Goal: Information Seeking & Learning: Learn about a topic

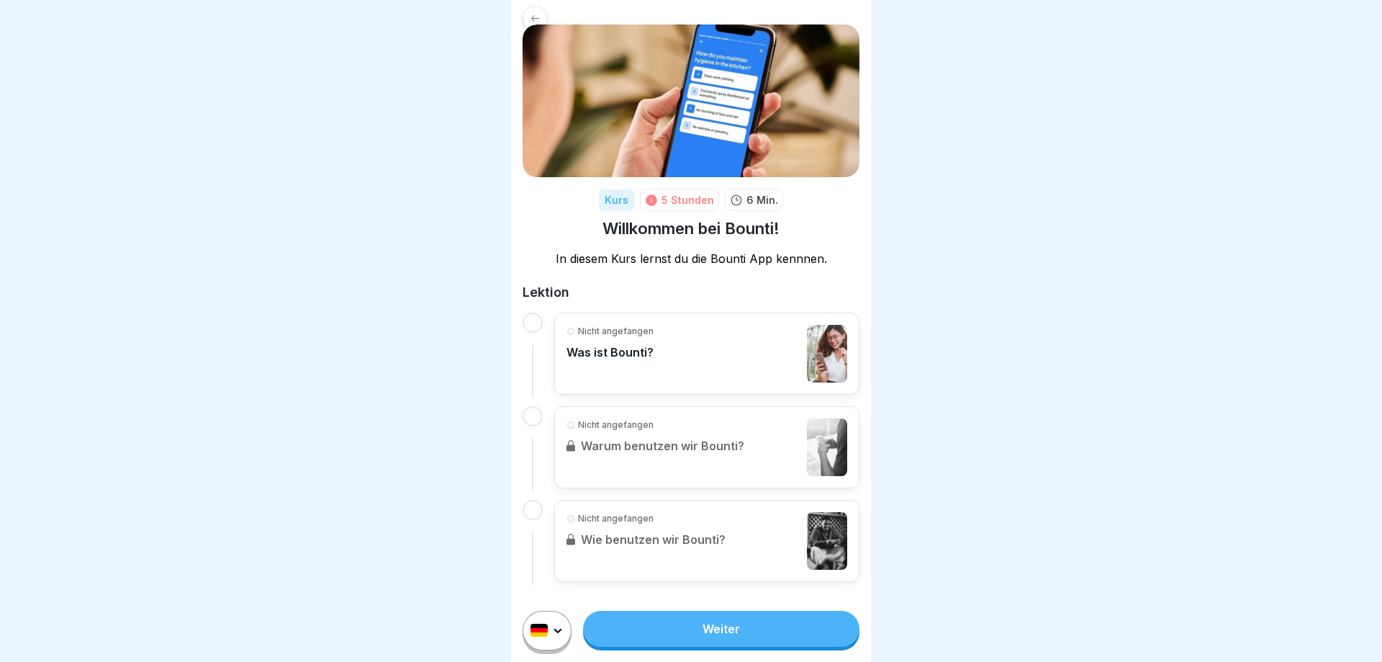
scroll to position [29, 0]
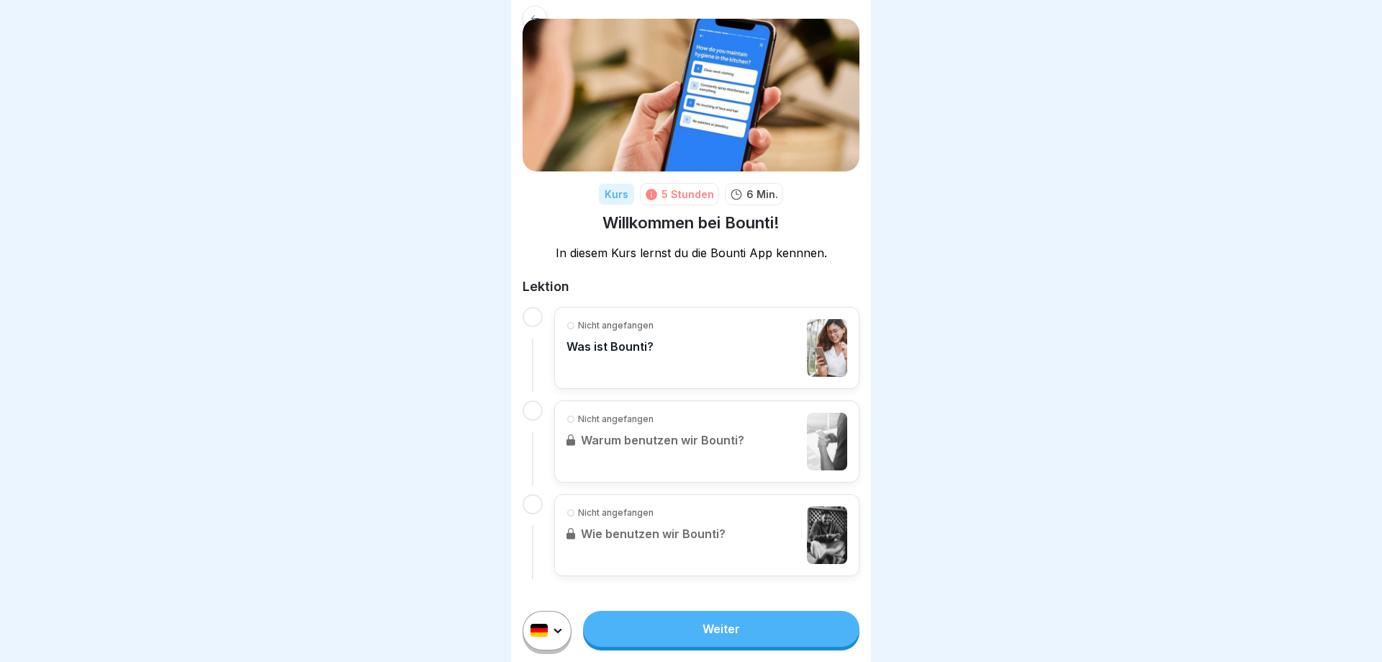
click at [823, 366] on img at bounding box center [827, 348] width 40 height 58
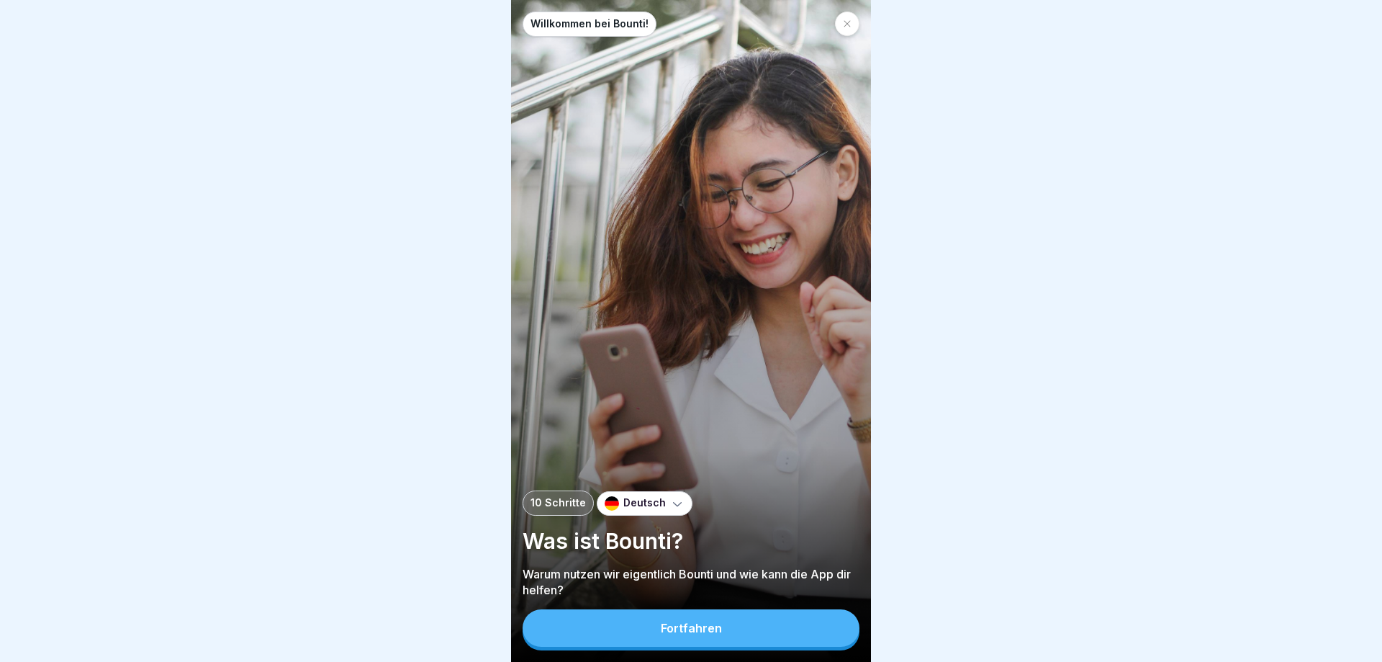
click at [844, 27] on icon at bounding box center [847, 23] width 9 height 9
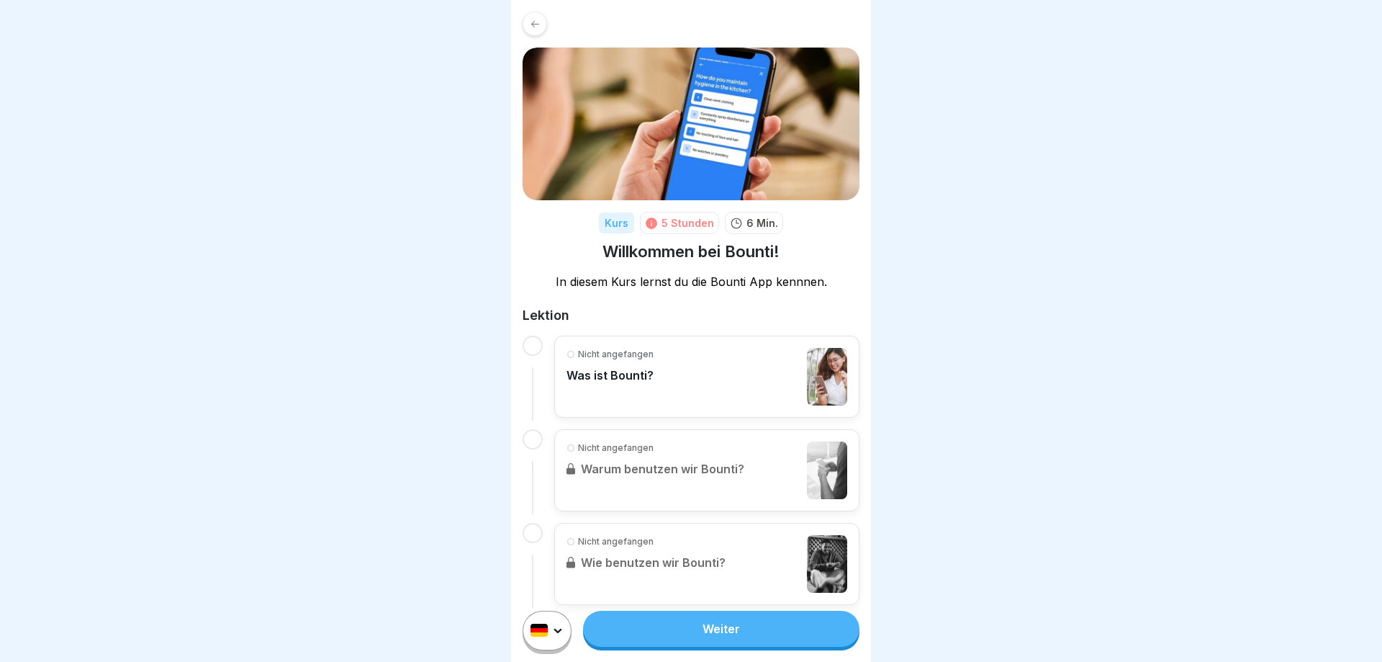
click at [770, 500] on link "Weiter" at bounding box center [721, 629] width 276 height 36
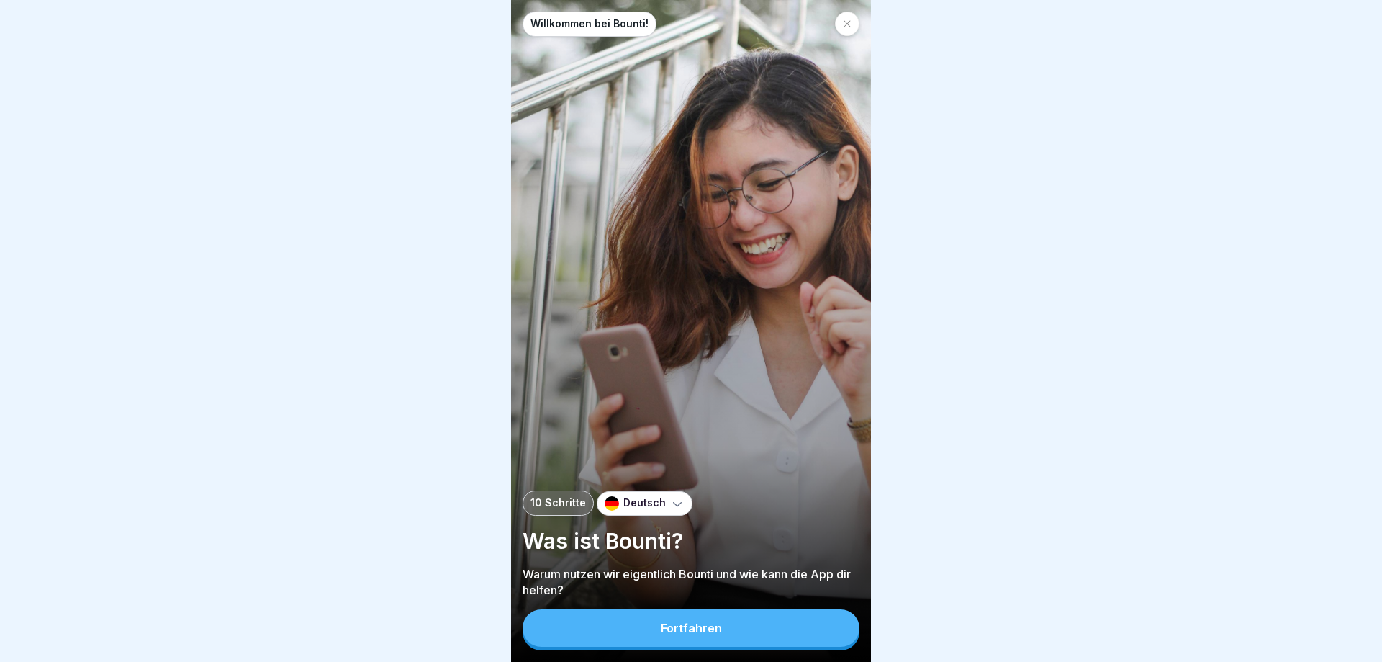
click at [863, 19] on div "Willkommen bei Bounti! 10 Schritte Deutsch Was ist Bounti? Warum nutzen wir eig…" at bounding box center [691, 331] width 360 height 662
click at [862, 19] on div "Willkommen bei Bounti! 10 Schritte Deutsch Was ist Bounti? Warum nutzen wir eig…" at bounding box center [691, 331] width 360 height 662
click at [854, 24] on div at bounding box center [847, 24] width 24 height 24
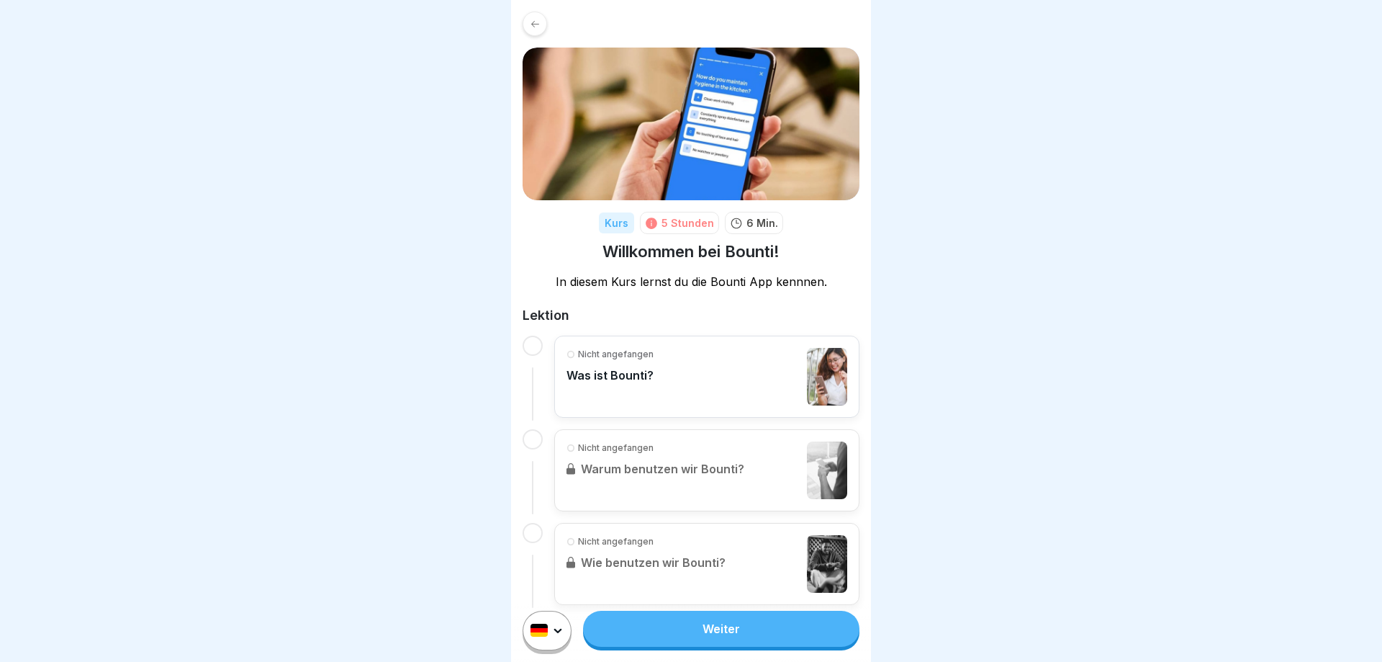
click at [786, 500] on link "Weiter" at bounding box center [721, 629] width 276 height 36
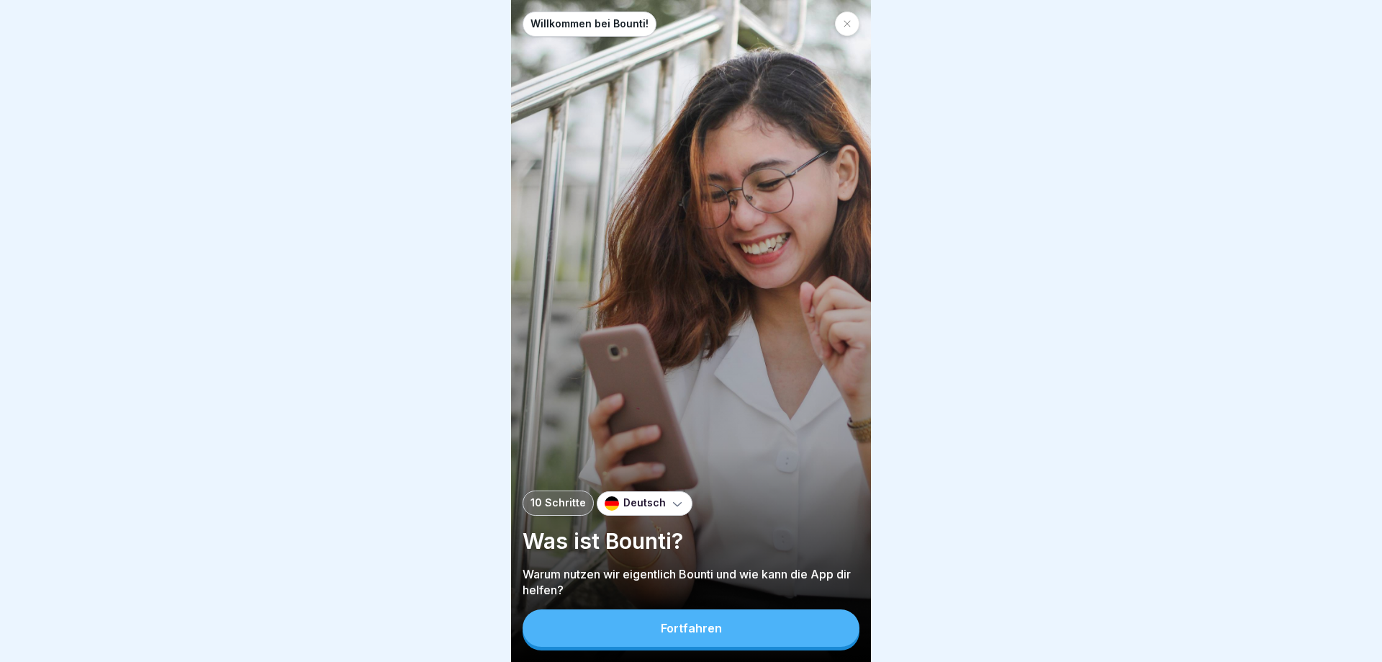
click at [786, 500] on button "Fortfahren" at bounding box center [691, 627] width 337 height 37
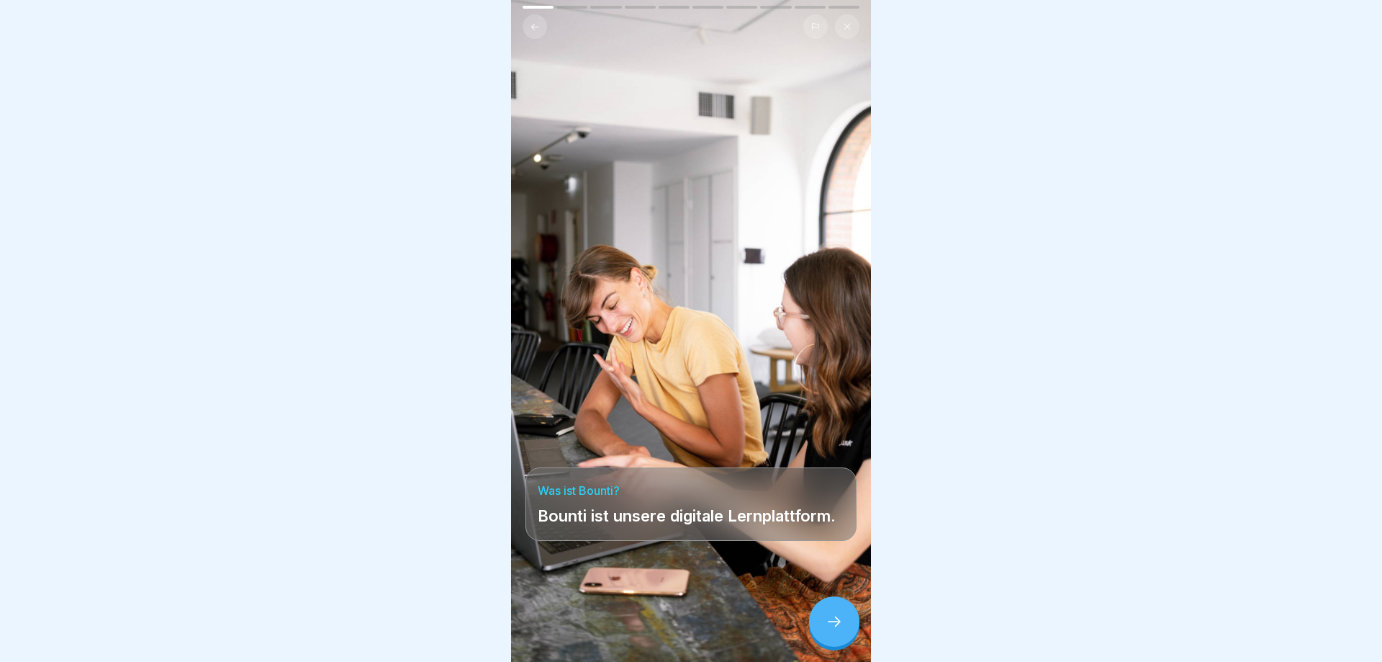
click at [845, 500] on div at bounding box center [834, 621] width 50 height 50
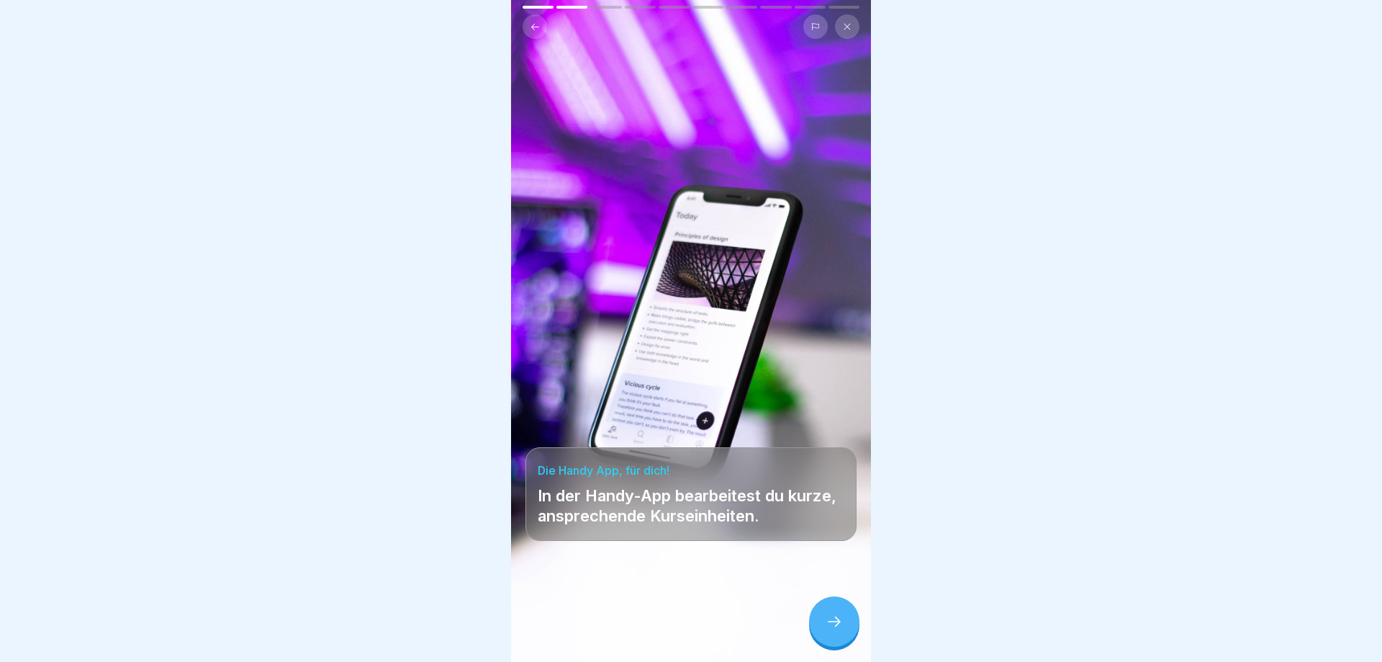
click at [842, 500] on icon at bounding box center [834, 621] width 17 height 17
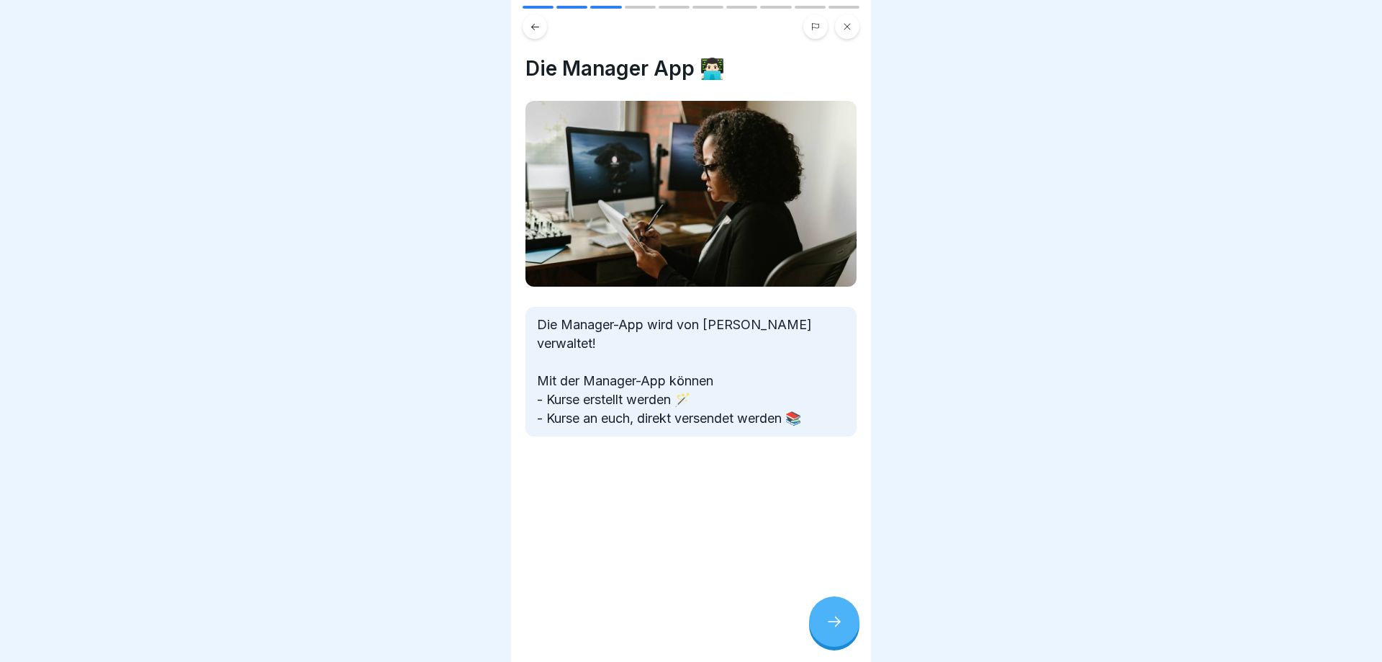
click at [842, 500] on icon at bounding box center [834, 621] width 17 height 17
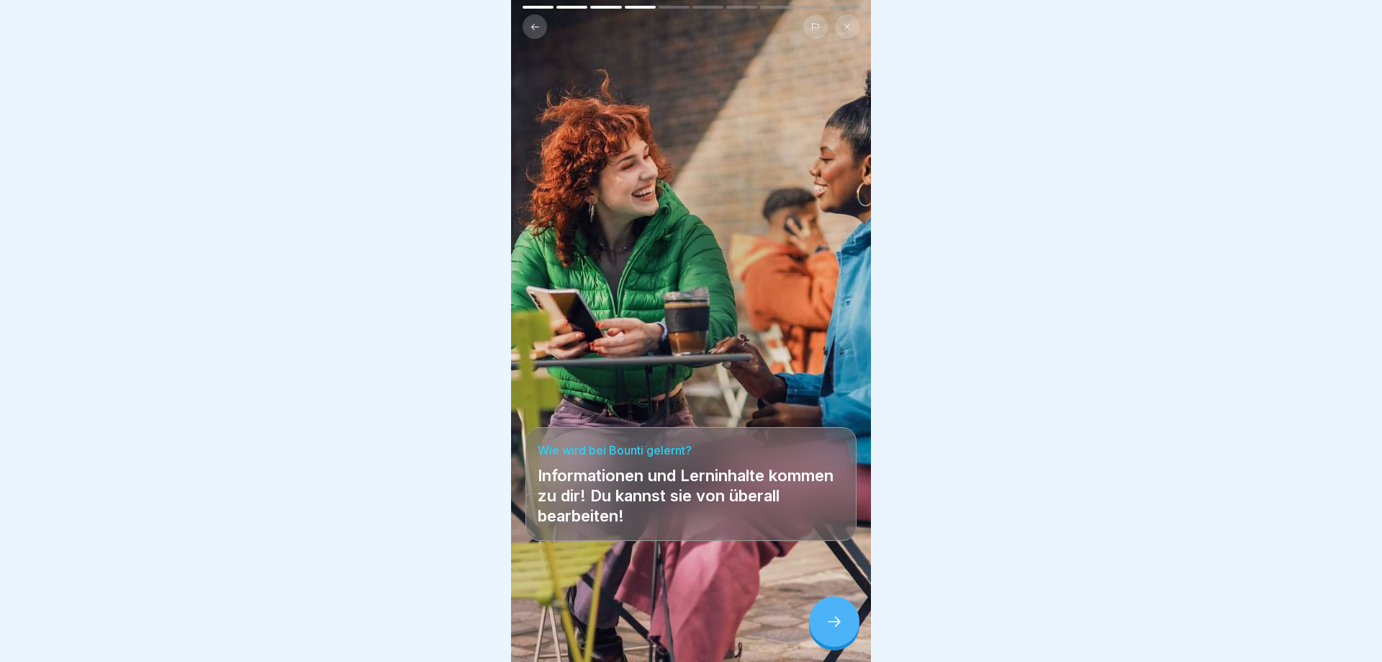
click at [842, 500] on icon at bounding box center [834, 621] width 17 height 17
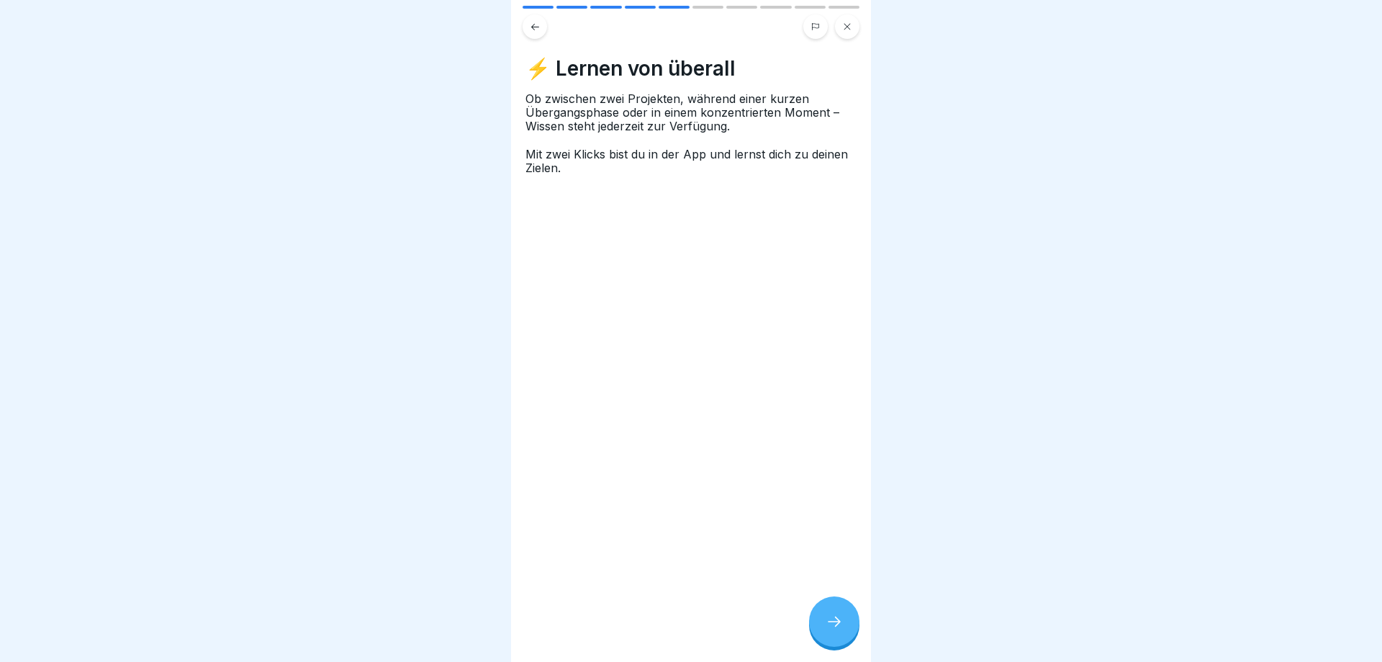
click at [842, 500] on icon at bounding box center [834, 621] width 17 height 17
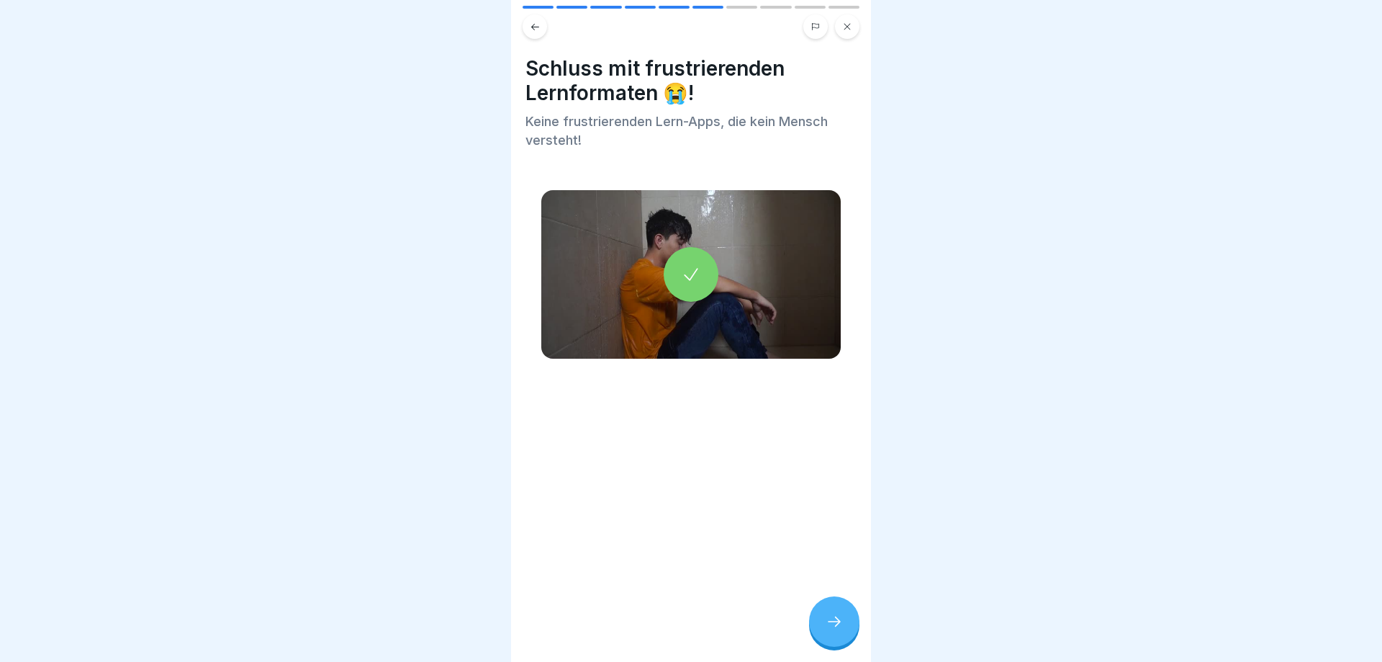
click at [842, 500] on icon at bounding box center [834, 621] width 17 height 17
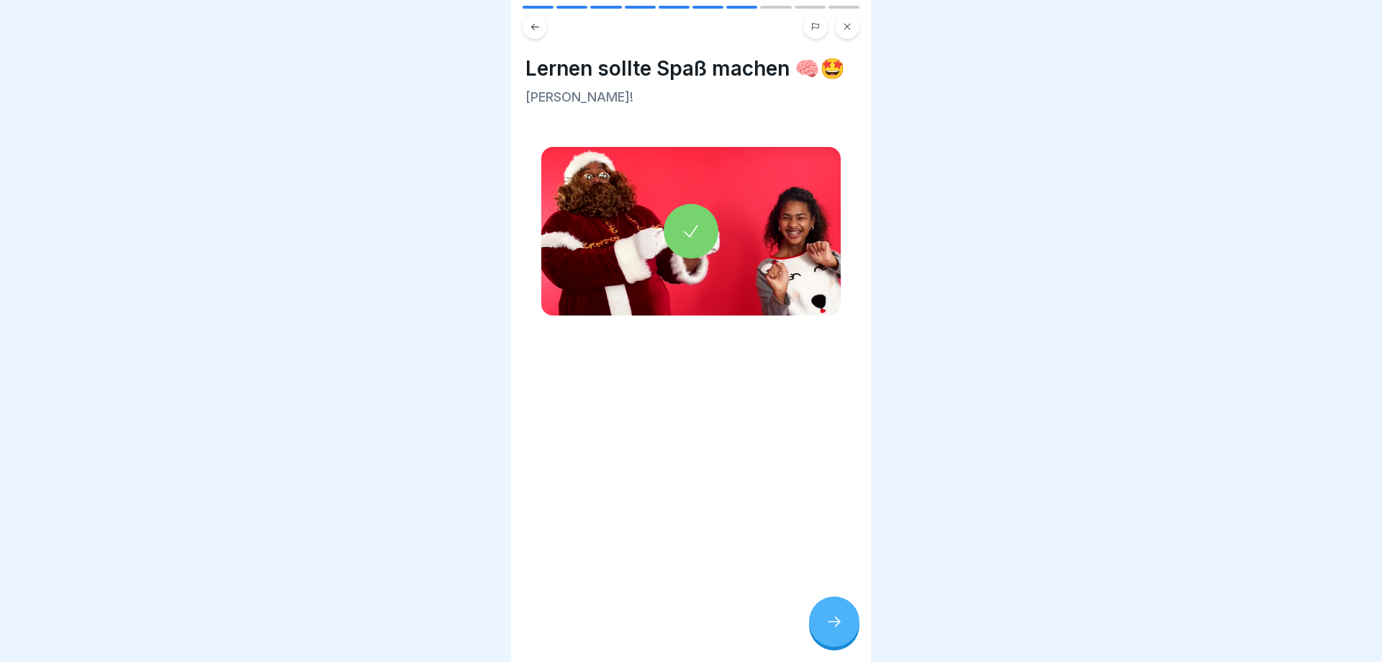
click at [842, 500] on icon at bounding box center [834, 621] width 17 height 17
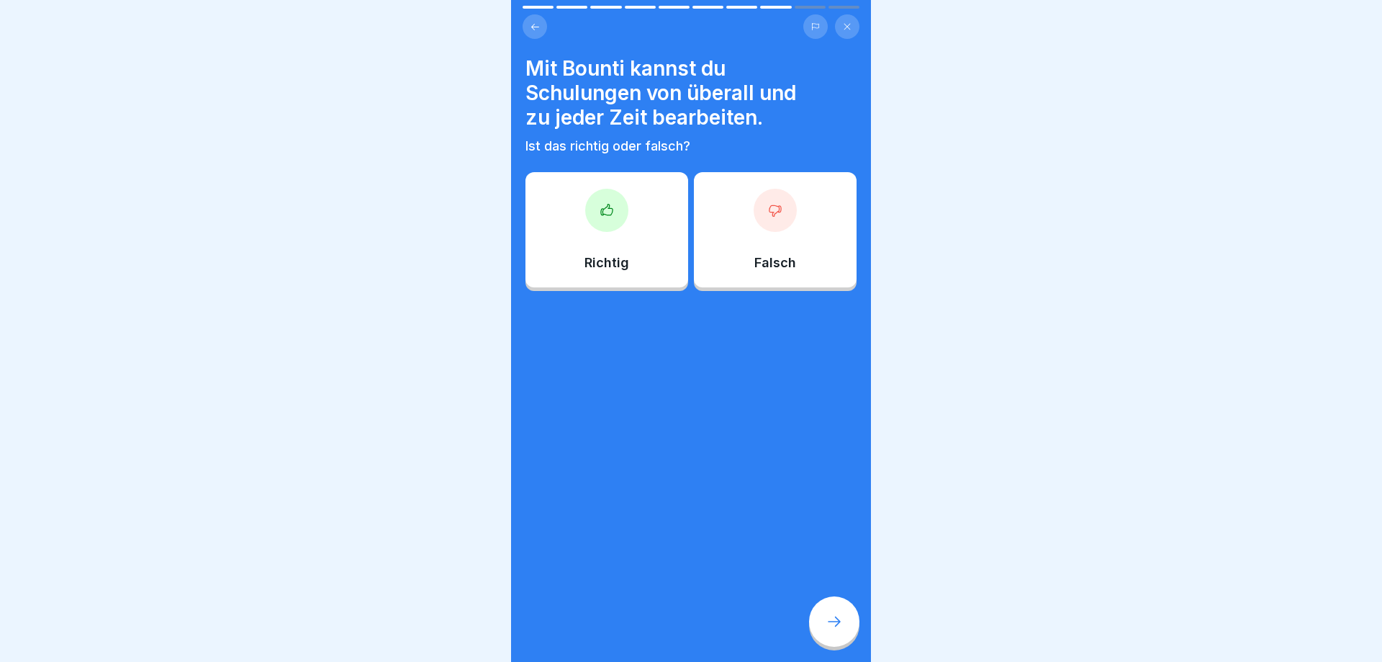
click at [842, 500] on icon at bounding box center [834, 621] width 17 height 17
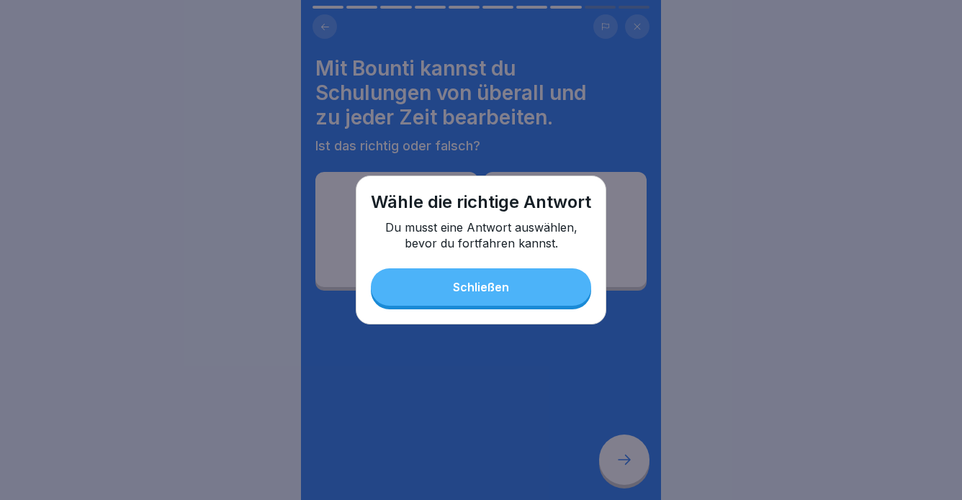
click at [510, 288] on button "Schließen" at bounding box center [481, 287] width 220 height 37
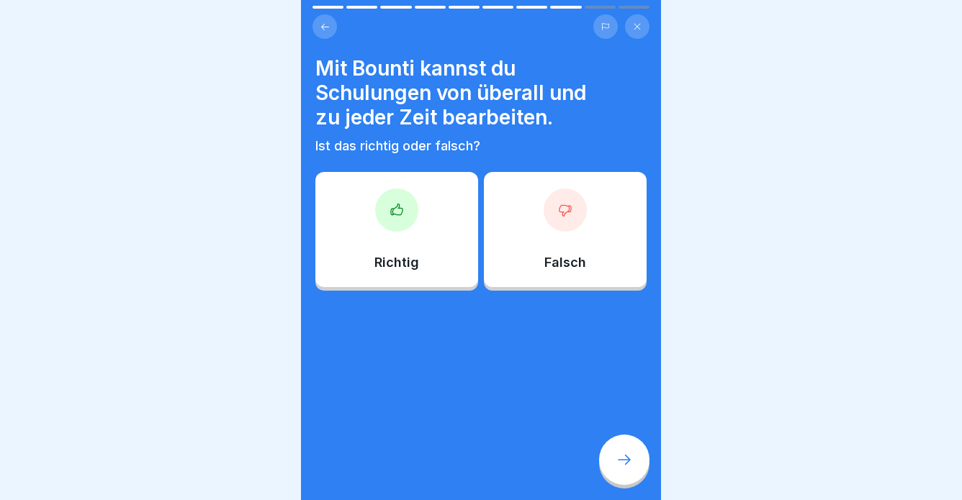
click at [395, 247] on div "Richtig" at bounding box center [396, 229] width 163 height 115
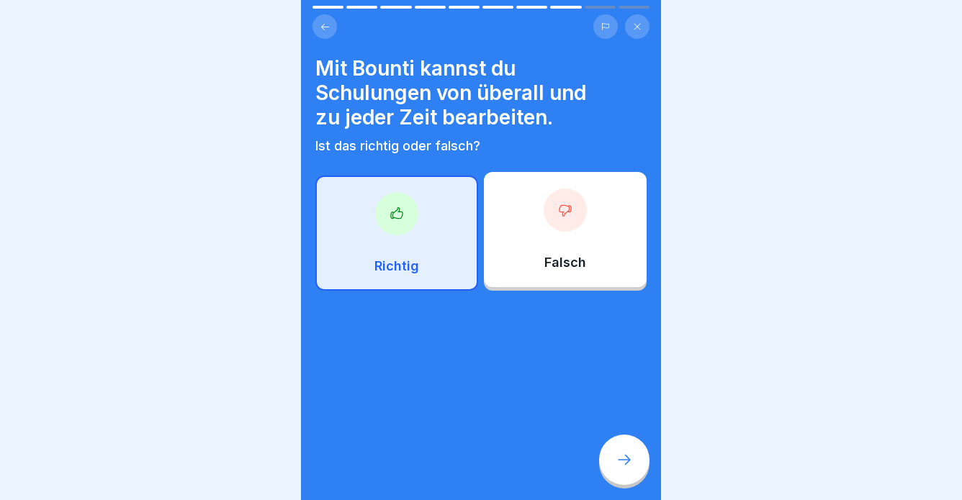
click at [644, 452] on div at bounding box center [624, 460] width 50 height 50
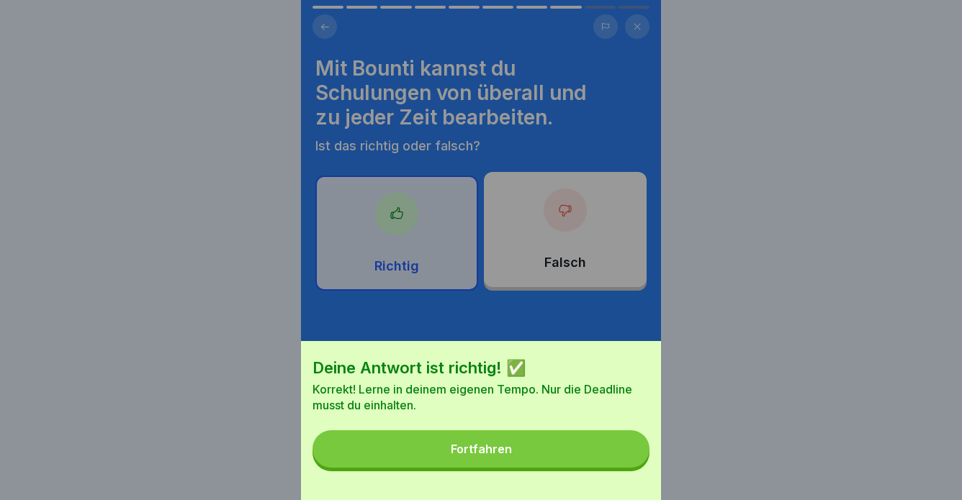
click at [582, 459] on button "Fortfahren" at bounding box center [480, 449] width 337 height 37
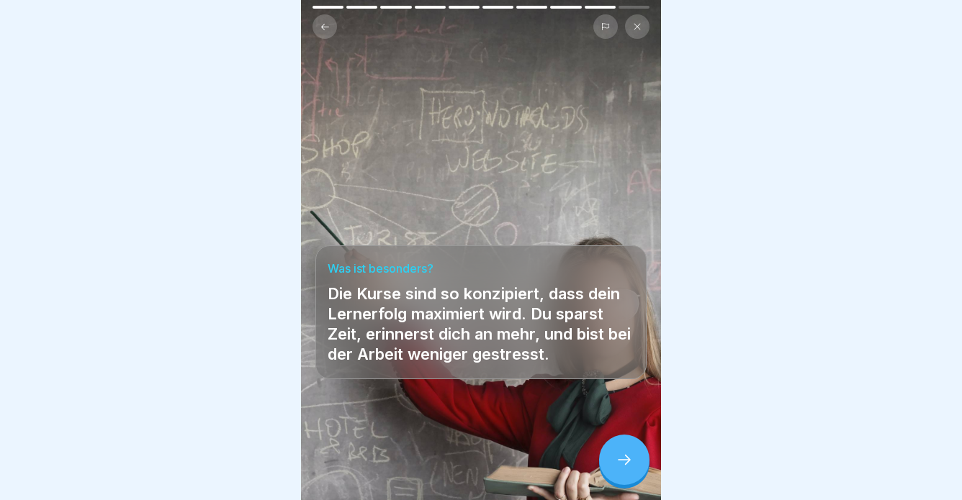
click at [632, 459] on icon at bounding box center [624, 459] width 17 height 17
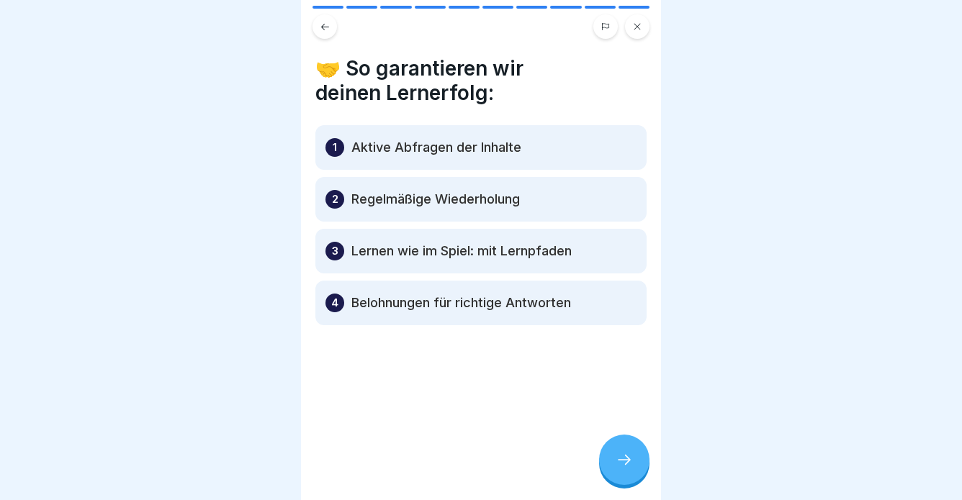
click at [639, 456] on div at bounding box center [624, 460] width 50 height 50
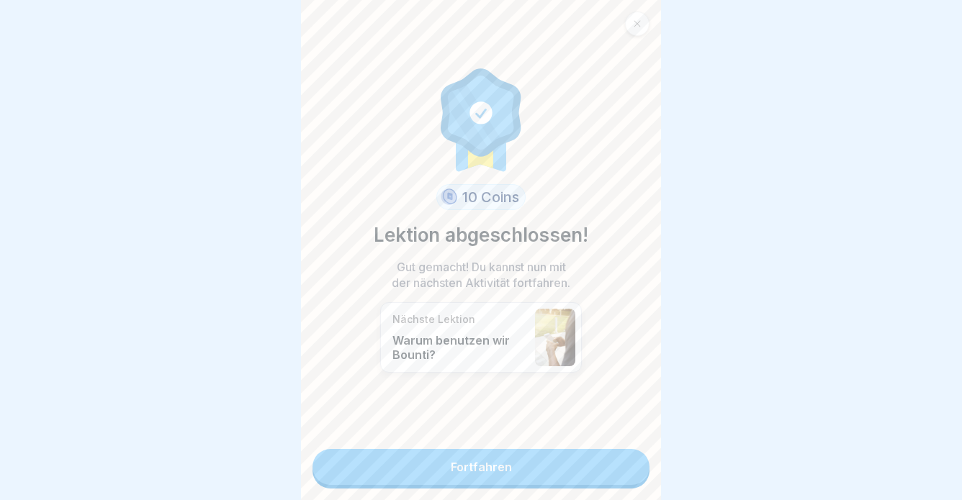
click at [579, 477] on link "Fortfahren" at bounding box center [480, 467] width 337 height 36
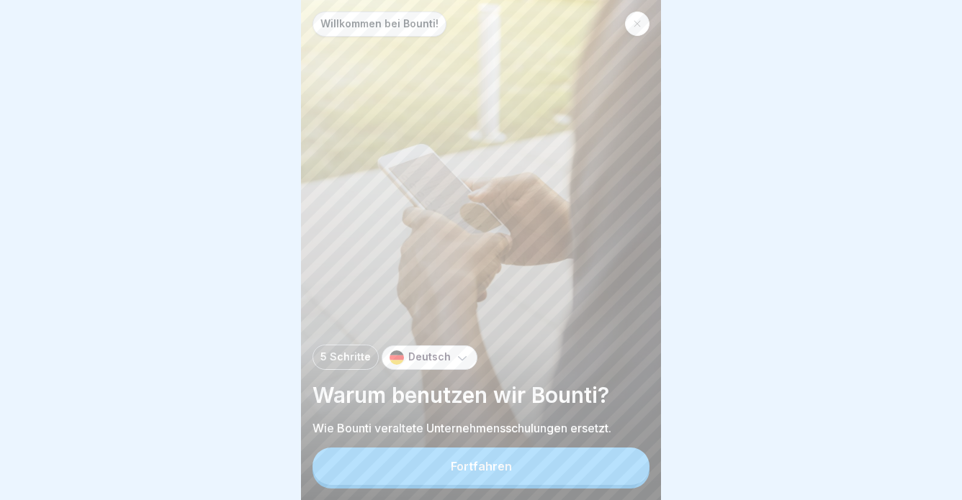
click at [635, 18] on div at bounding box center [637, 24] width 24 height 24
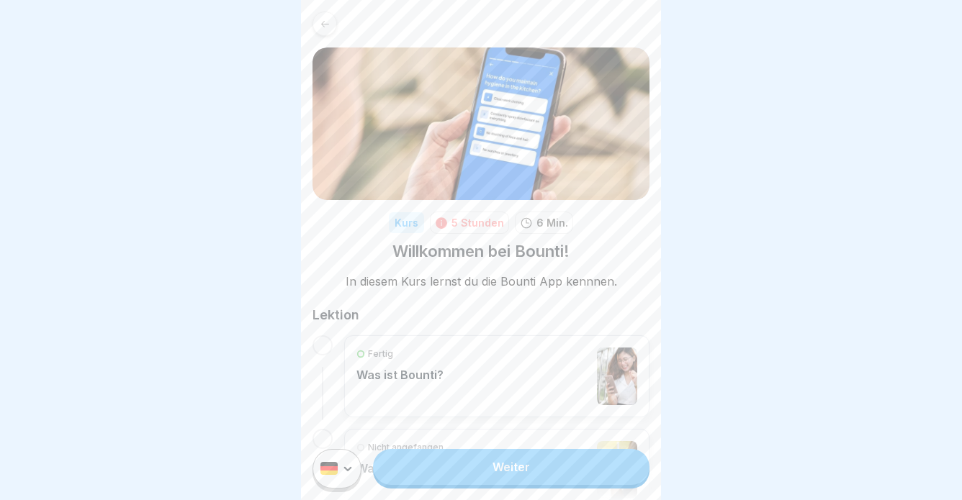
click at [634, 459] on link "Weiter" at bounding box center [511, 467] width 276 height 36
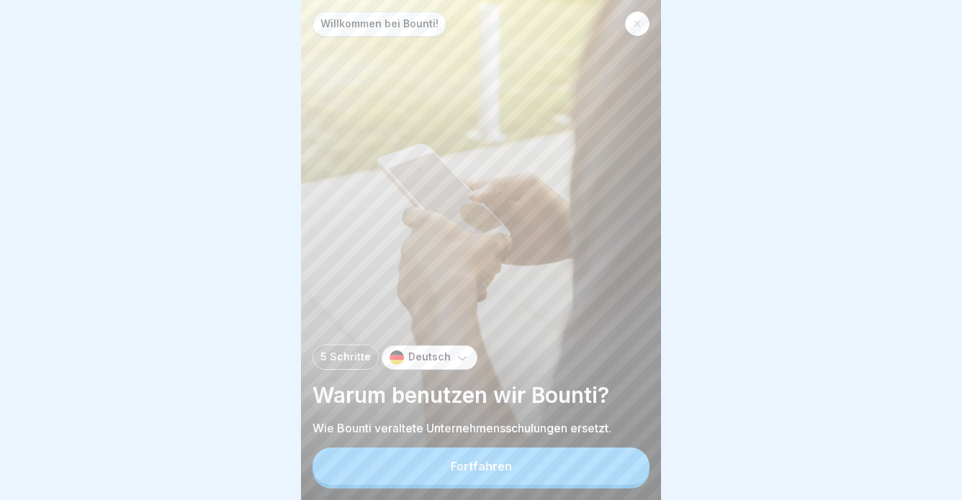
click at [634, 459] on button "Fortfahren" at bounding box center [480, 466] width 337 height 37
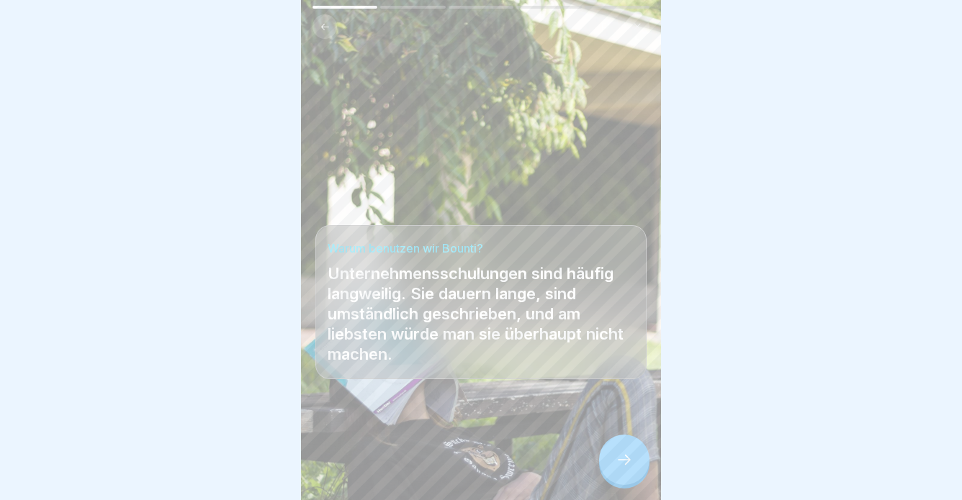
click at [634, 459] on div at bounding box center [624, 460] width 50 height 50
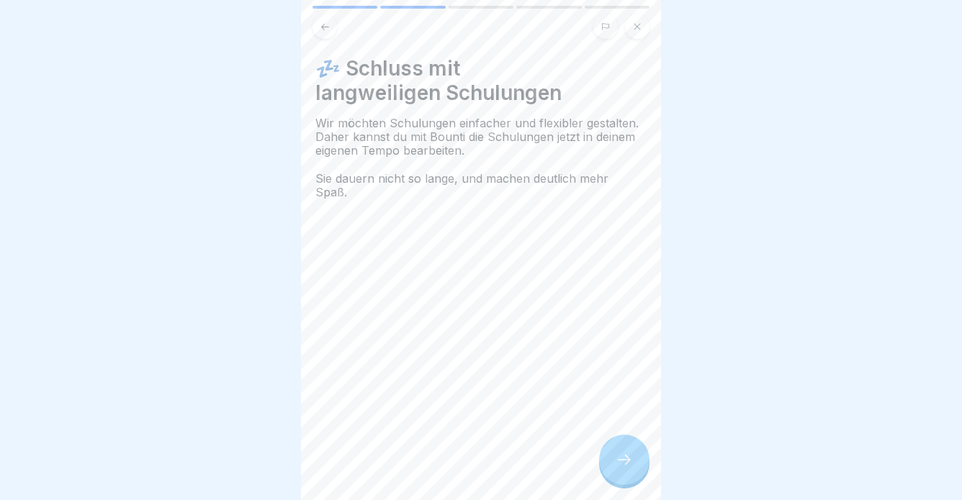
click at [634, 459] on div at bounding box center [624, 460] width 50 height 50
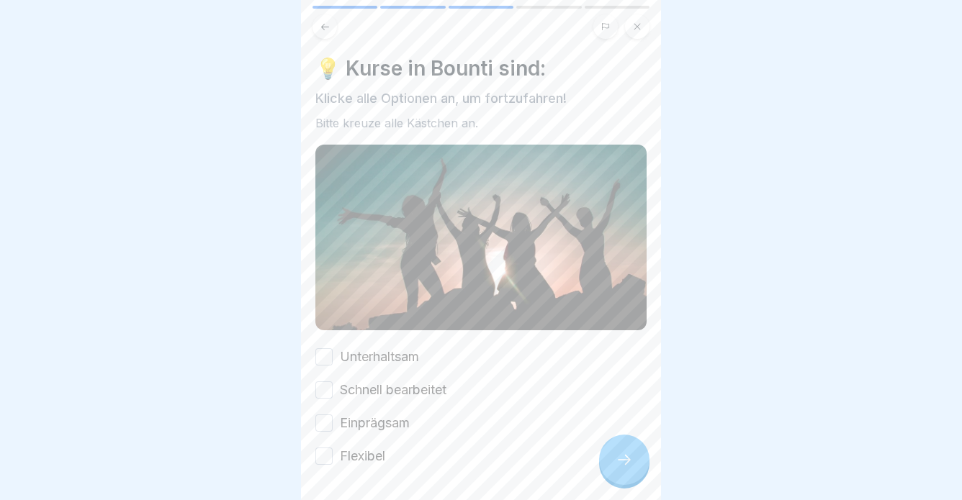
drag, startPoint x: 323, startPoint y: 358, endPoint x: 316, endPoint y: 395, distance: 37.4
click at [323, 359] on button "Unterhaltsam" at bounding box center [323, 356] width 17 height 17
click at [319, 387] on button "Schnell bearbeitet" at bounding box center [323, 390] width 17 height 17
click at [328, 420] on button "Einprägsam" at bounding box center [323, 423] width 17 height 17
click at [330, 453] on button "Flexibel" at bounding box center [323, 456] width 17 height 17
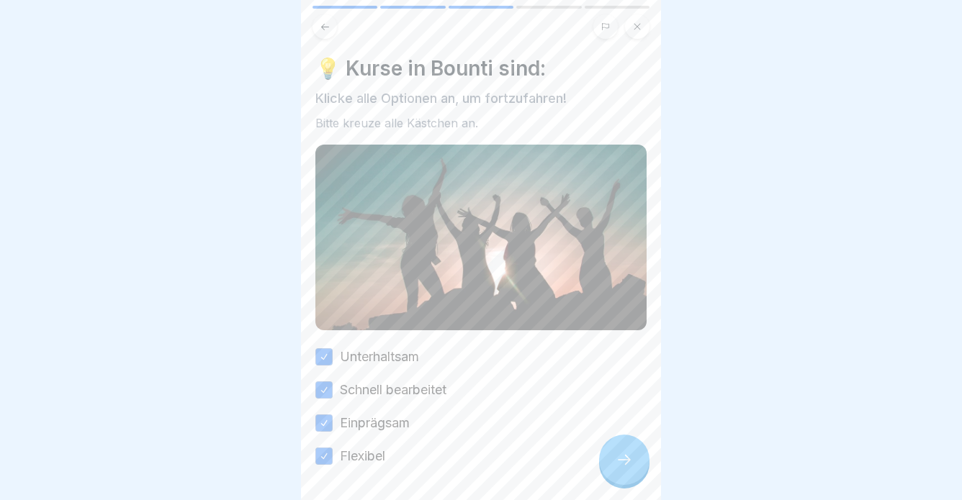
click at [647, 456] on div at bounding box center [624, 460] width 50 height 50
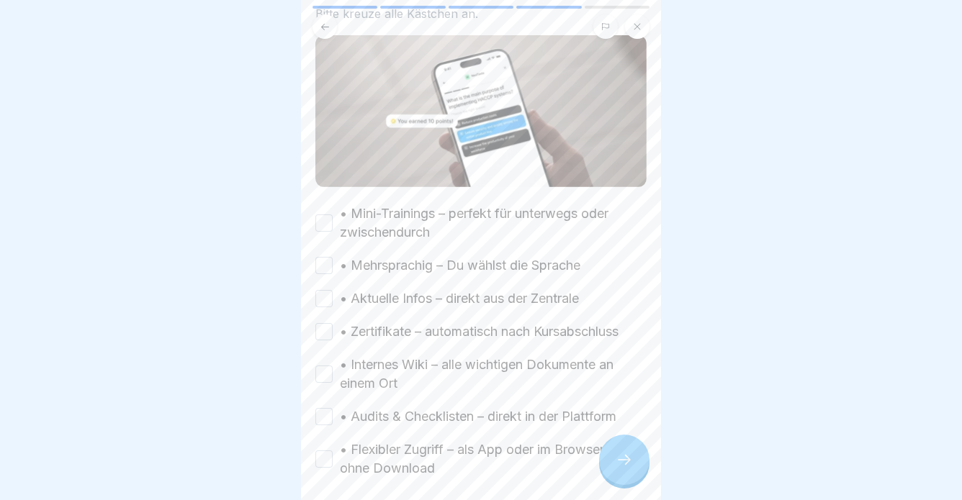
scroll to position [230, 0]
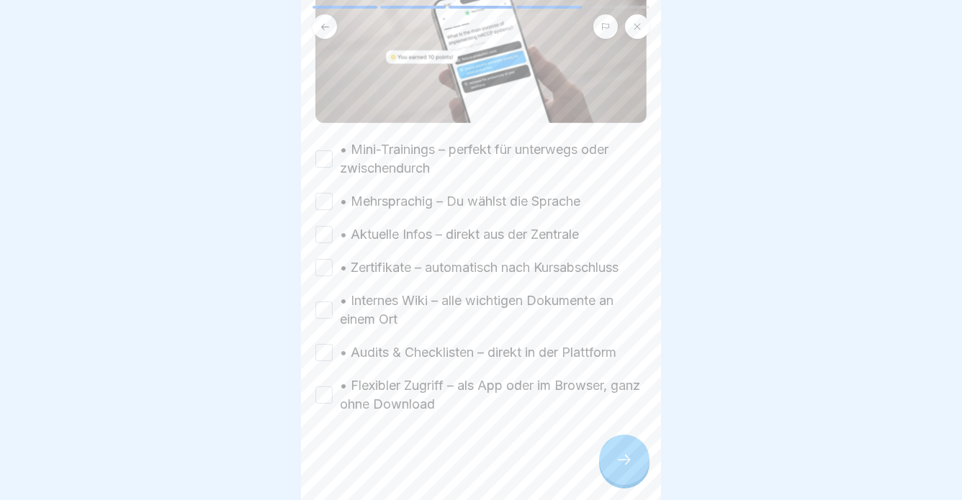
drag, startPoint x: 329, startPoint y: 152, endPoint x: 339, endPoint y: 162, distance: 14.3
click at [339, 161] on div "• Mini-Trainings – perfekt für unterwegs oder zwischendurch" at bounding box center [480, 158] width 331 height 37
click at [310, 204] on div "Warum benutzen wir Bounti? Bounti ist unsere neue Schulungs- und Kommunikations…" at bounding box center [481, 250] width 360 height 500
click at [316, 204] on div "Warum benutzen wir Bounti? Bounti ist unsere neue Schulungs- und Kommunikations…" at bounding box center [481, 250] width 360 height 500
click at [332, 239] on button "• Aktuelle Infos – direkt aus der Zentrale" at bounding box center [323, 234] width 17 height 17
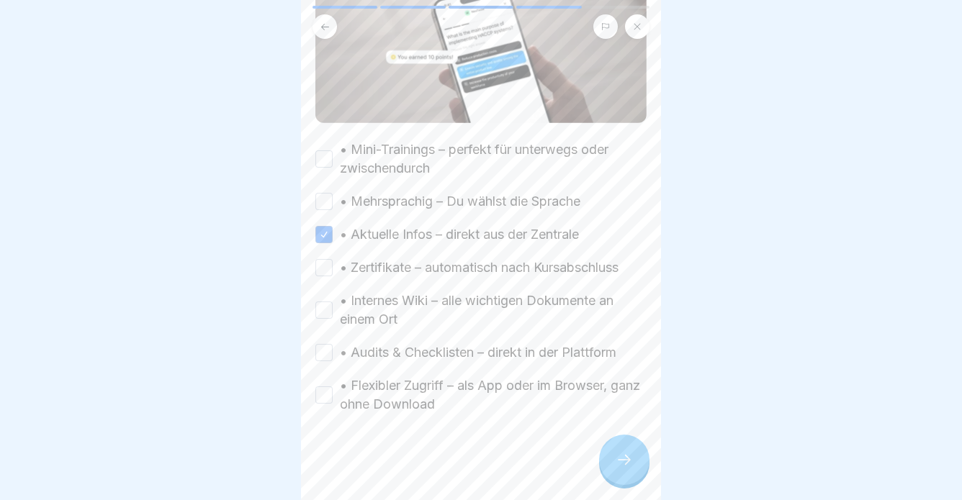
drag, startPoint x: 328, startPoint y: 268, endPoint x: 326, endPoint y: 256, distance: 12.3
click at [326, 261] on button "• Zertifikate – automatisch nach Kursabschluss" at bounding box center [323, 267] width 17 height 17
drag, startPoint x: 321, startPoint y: 198, endPoint x: 321, endPoint y: 165, distance: 33.1
click at [321, 197] on button "• Mehrsprachig – Du wählst die Sprache" at bounding box center [323, 201] width 17 height 17
drag, startPoint x: 323, startPoint y: 158, endPoint x: 327, endPoint y: 179, distance: 21.3
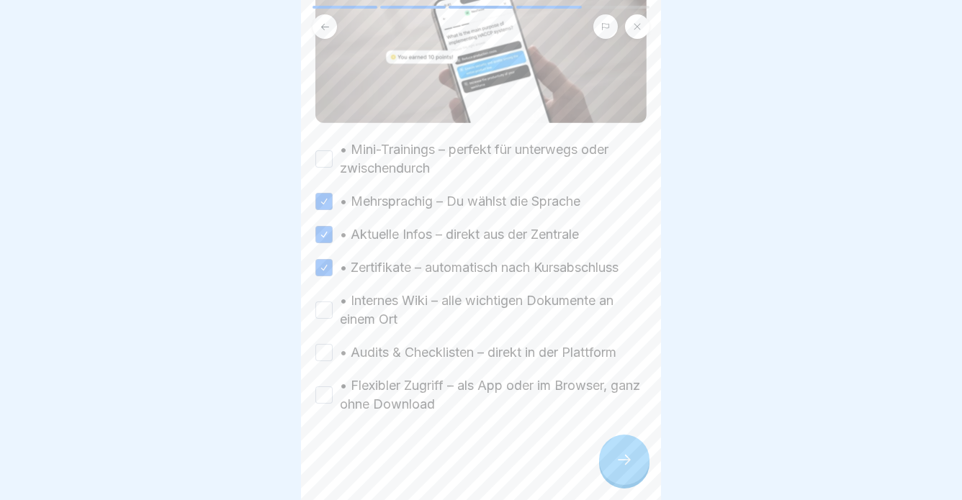
click at [324, 162] on button "• Mini-Trainings – perfekt für unterwegs oder zwischendurch" at bounding box center [323, 158] width 17 height 17
click at [322, 307] on button "• Internes Wiki – alle wichtigen Dokumente an einem Ort" at bounding box center [323, 310] width 17 height 17
click at [326, 354] on button "• Audits & Checklisten – direkt in der Plattform" at bounding box center [323, 352] width 17 height 17
click at [326, 402] on button "• Flexibler Zugriff – als App oder im Browser, ganz ohne Download" at bounding box center [323, 395] width 17 height 17
click at [646, 451] on div at bounding box center [624, 460] width 50 height 50
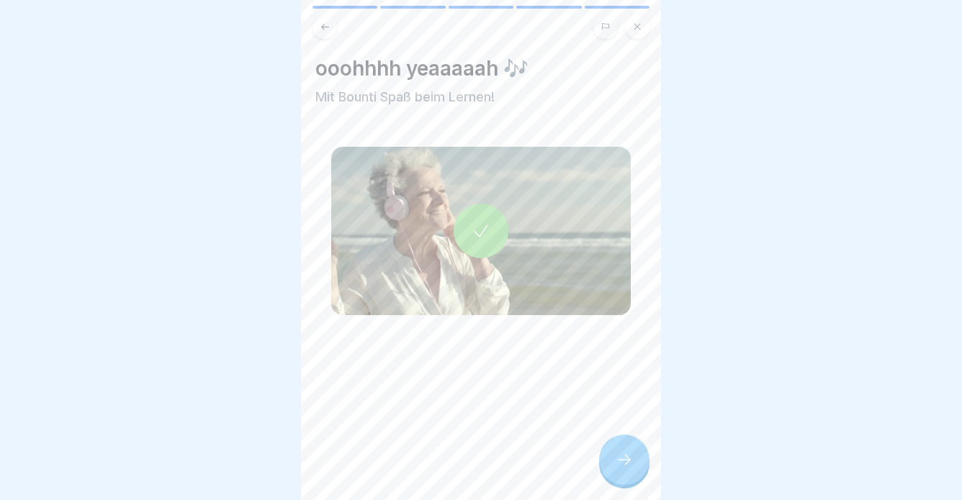
click at [640, 456] on div at bounding box center [624, 460] width 50 height 50
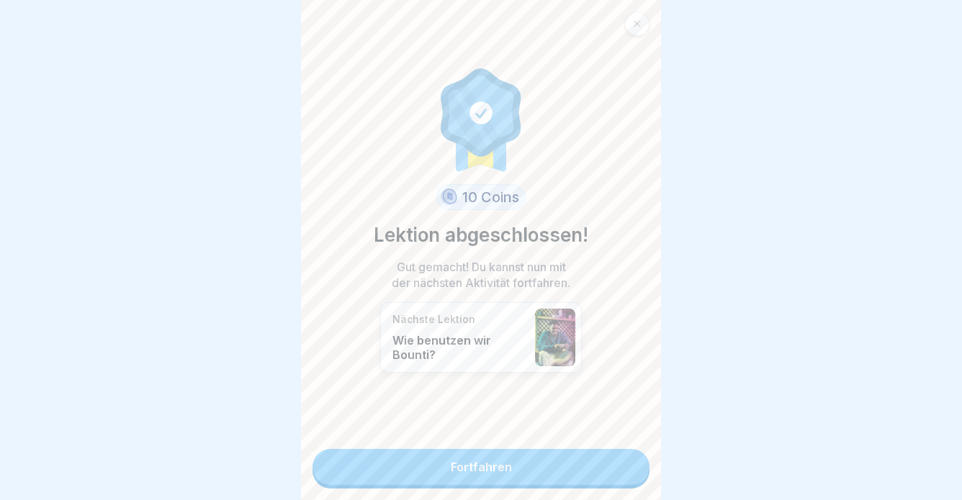
click at [642, 457] on link "Fortfahren" at bounding box center [480, 467] width 337 height 36
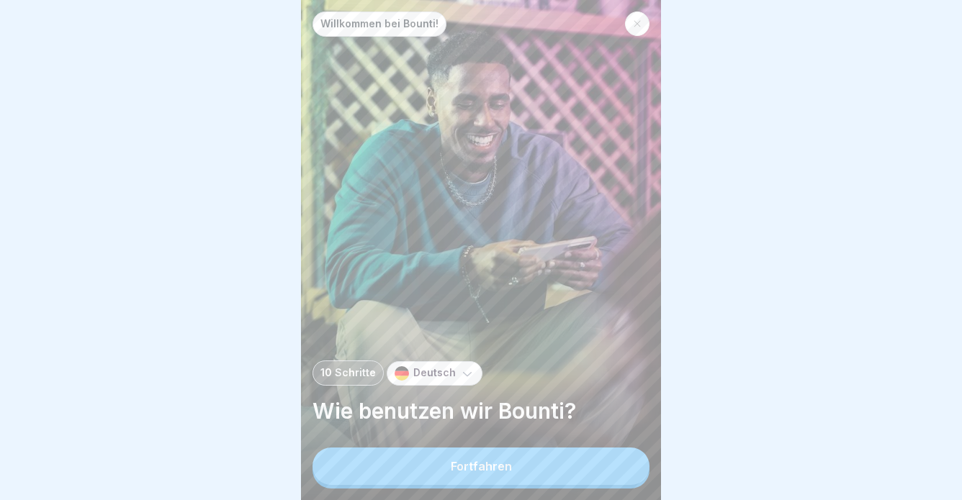
click at [642, 459] on button "Fortfahren" at bounding box center [480, 466] width 337 height 37
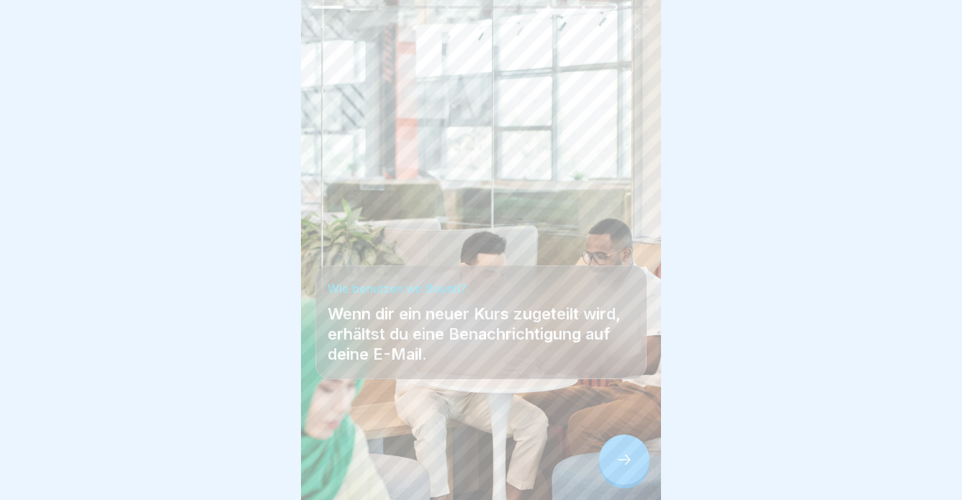
click at [642, 459] on div at bounding box center [624, 460] width 50 height 50
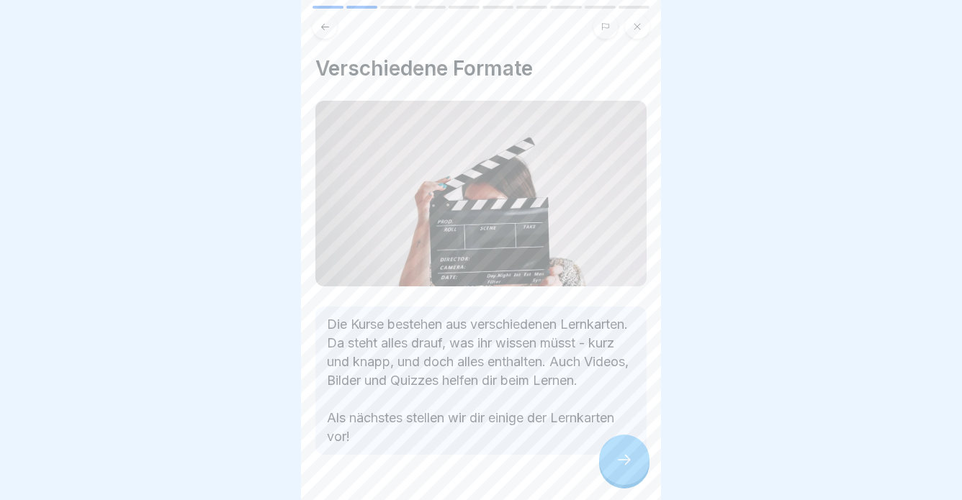
click at [641, 24] on button at bounding box center [637, 26] width 24 height 24
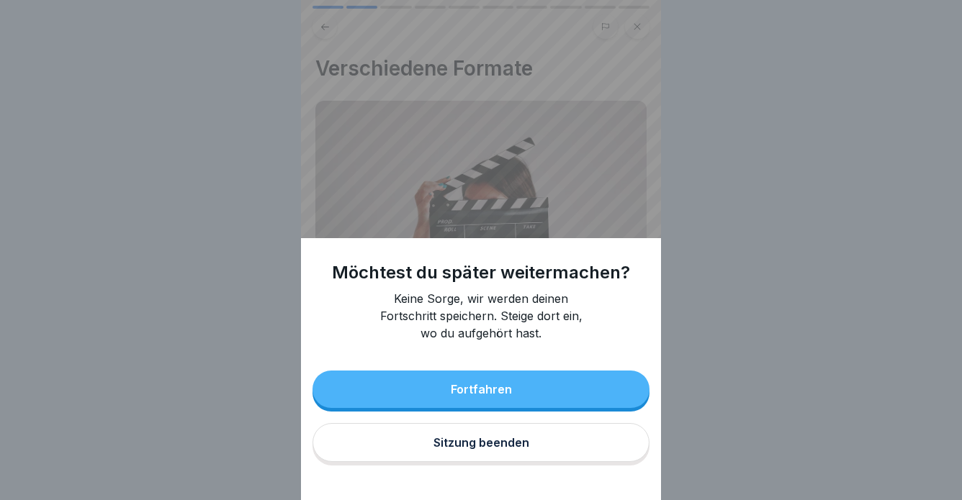
click at [603, 463] on div "Fortfahren Sitzung beenden" at bounding box center [480, 418] width 337 height 95
click at [614, 444] on button "Sitzung beenden" at bounding box center [480, 442] width 337 height 39
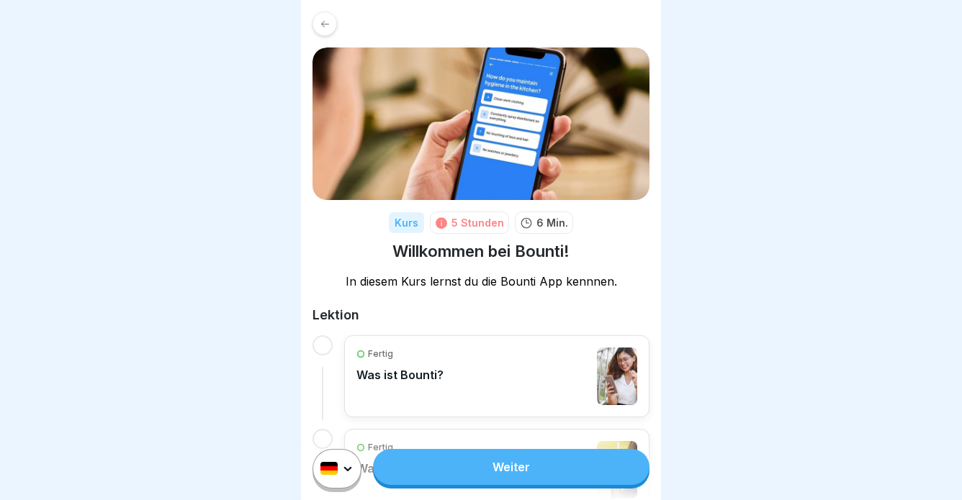
scroll to position [190, 0]
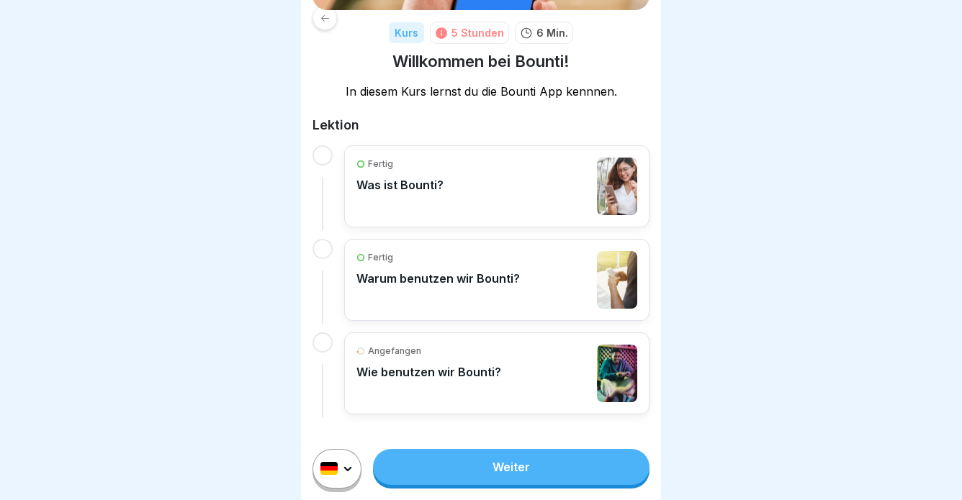
click at [611, 469] on link "Weiter" at bounding box center [511, 467] width 276 height 36
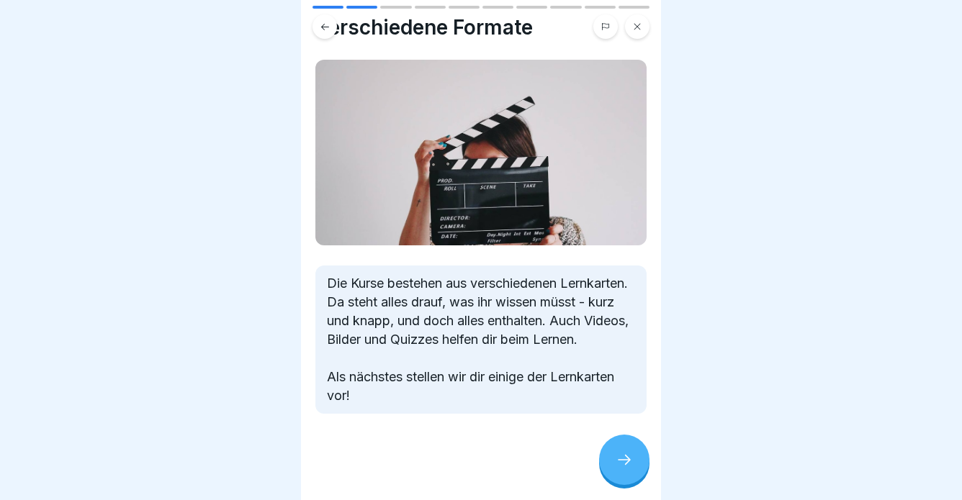
scroll to position [60, 0]
click at [607, 467] on div at bounding box center [624, 460] width 50 height 50
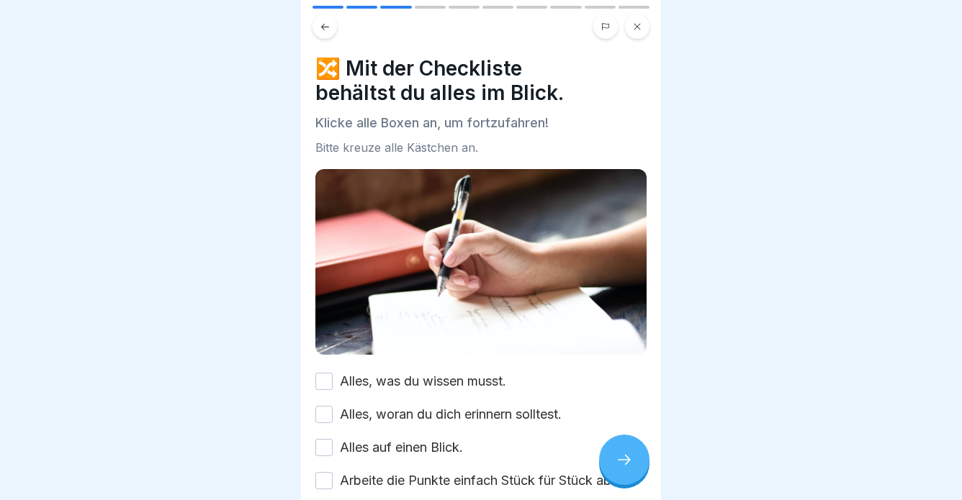
scroll to position [76, 0]
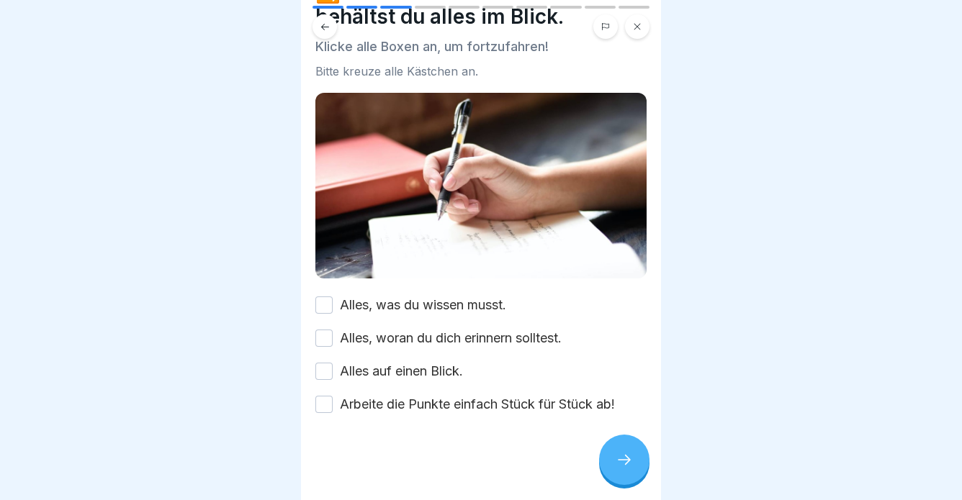
click at [379, 300] on label "Alles, was du wissen musst." at bounding box center [423, 305] width 166 height 19
click at [378, 300] on label "Alles, was du wissen musst." at bounding box center [423, 305] width 166 height 19
click at [333, 300] on button "Alles, was du wissen musst." at bounding box center [323, 305] width 17 height 17
click at [379, 327] on div "Alles, was du wissen musst. Alles, woran du dich erinnern solltest. Alles auf e…" at bounding box center [480, 355] width 331 height 118
click at [380, 341] on label "Alles, woran du dich erinnern solltest." at bounding box center [451, 338] width 222 height 19
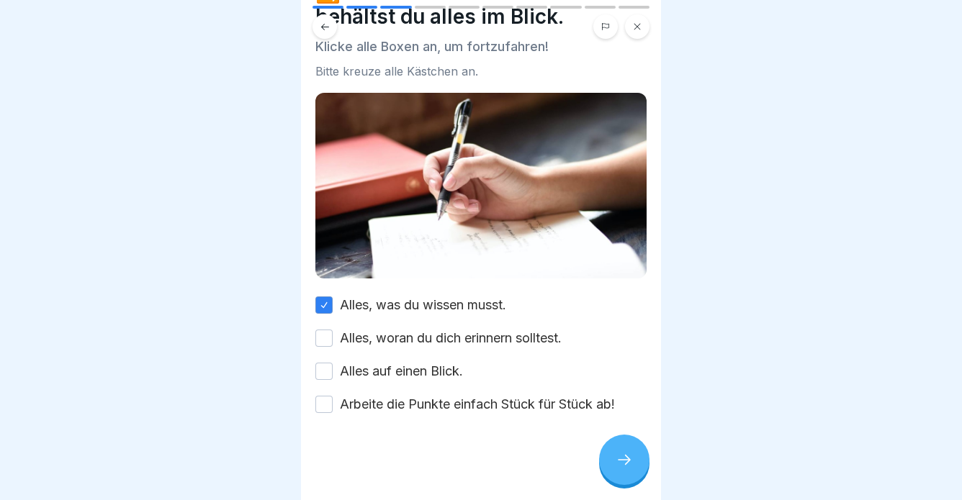
click at [333, 341] on button "Alles, woran du dich erinnern solltest." at bounding box center [323, 338] width 17 height 17
click at [395, 374] on label "Alles auf einen Blick." at bounding box center [401, 371] width 123 height 19
click at [333, 374] on button "Alles auf einen Blick." at bounding box center [323, 371] width 17 height 17
click at [401, 405] on label "Arbeite die Punkte einfach Stück für Stück ab!" at bounding box center [477, 404] width 275 height 19
click at [333, 405] on button "Arbeite die Punkte einfach Stück für Stück ab!" at bounding box center [323, 404] width 17 height 17
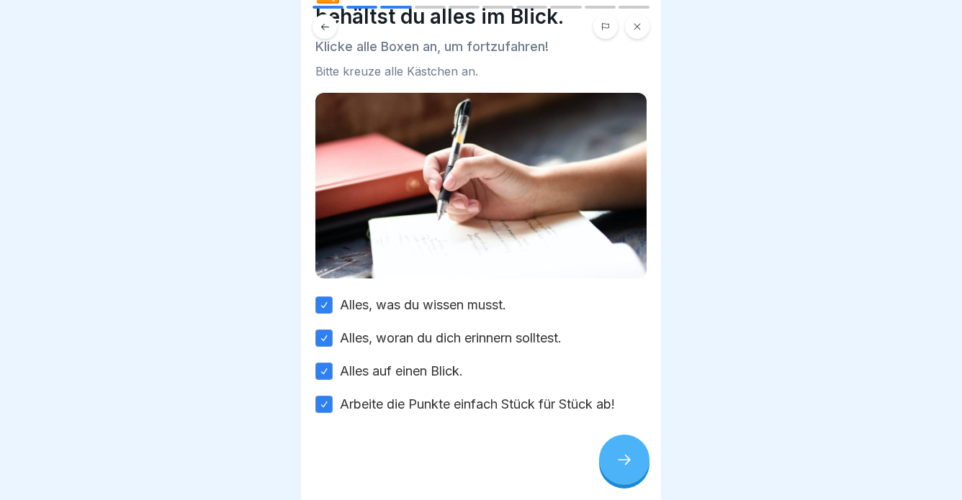
click at [632, 462] on icon at bounding box center [624, 459] width 17 height 17
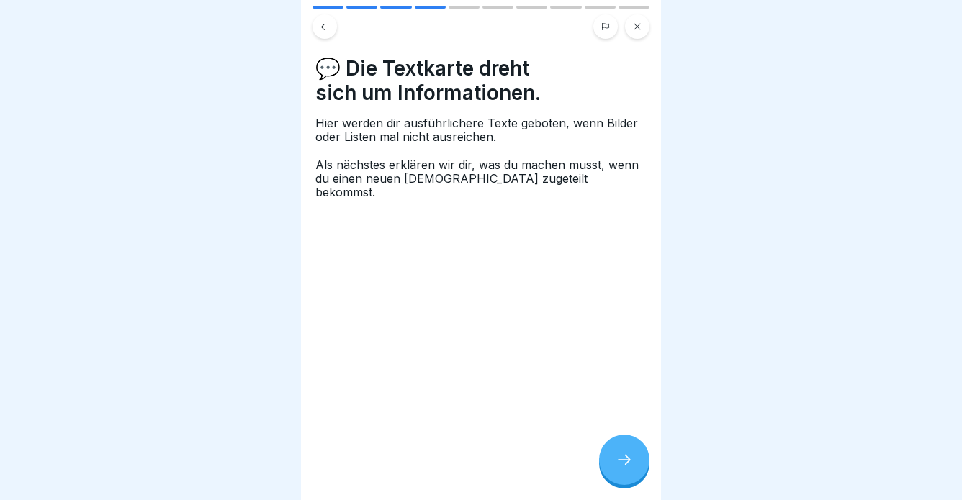
click at [636, 464] on div at bounding box center [624, 460] width 50 height 50
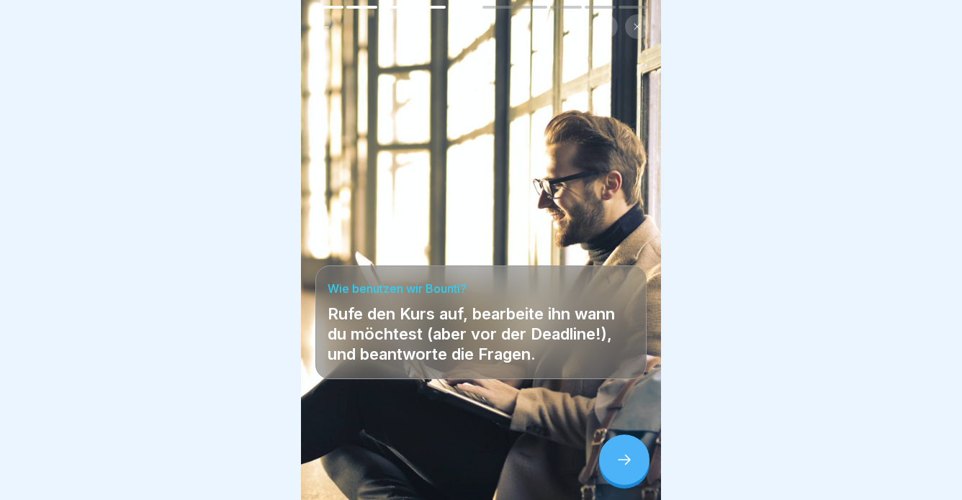
click at [622, 460] on icon at bounding box center [624, 459] width 17 height 17
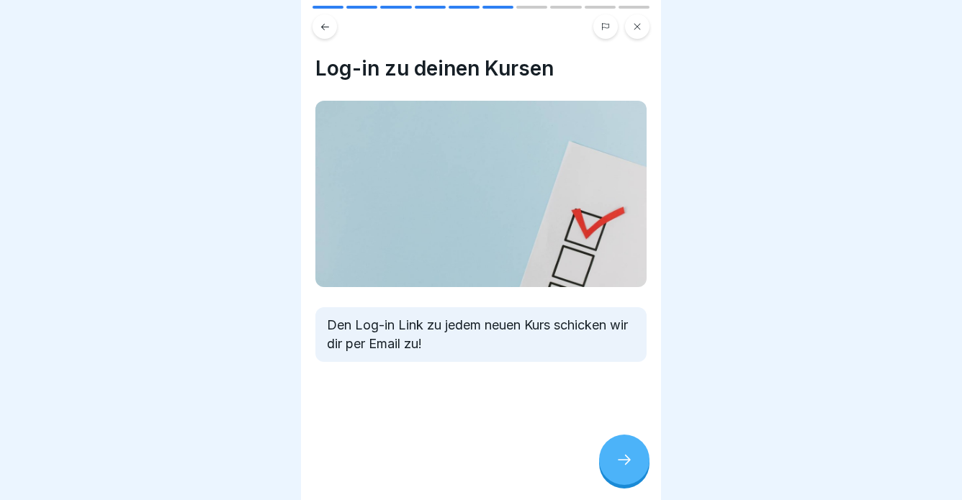
click at [629, 466] on icon at bounding box center [624, 459] width 17 height 17
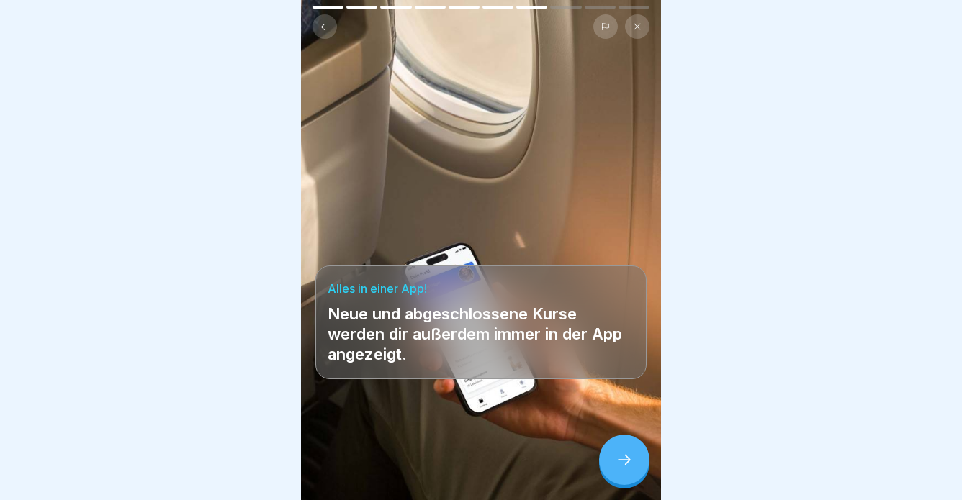
click at [629, 466] on icon at bounding box center [624, 459] width 17 height 17
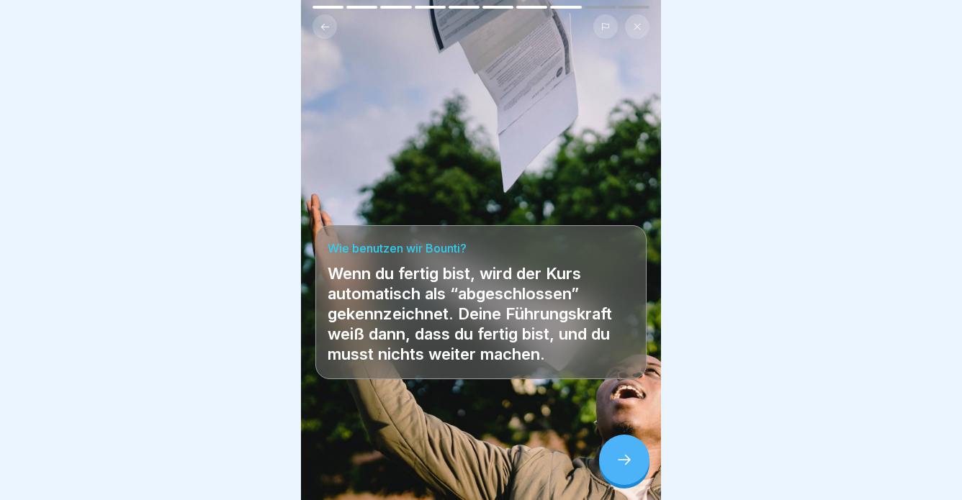
click at [625, 461] on icon at bounding box center [624, 459] width 17 height 17
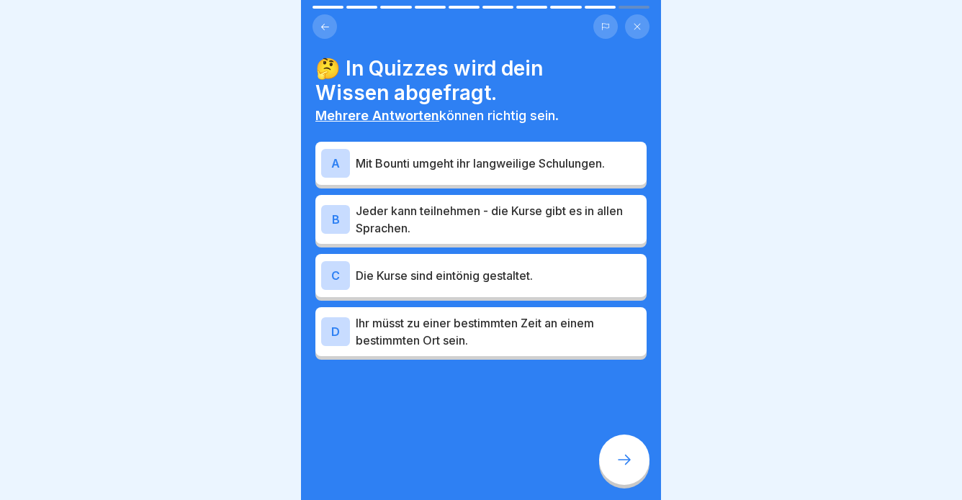
click at [625, 461] on icon at bounding box center [624, 459] width 17 height 17
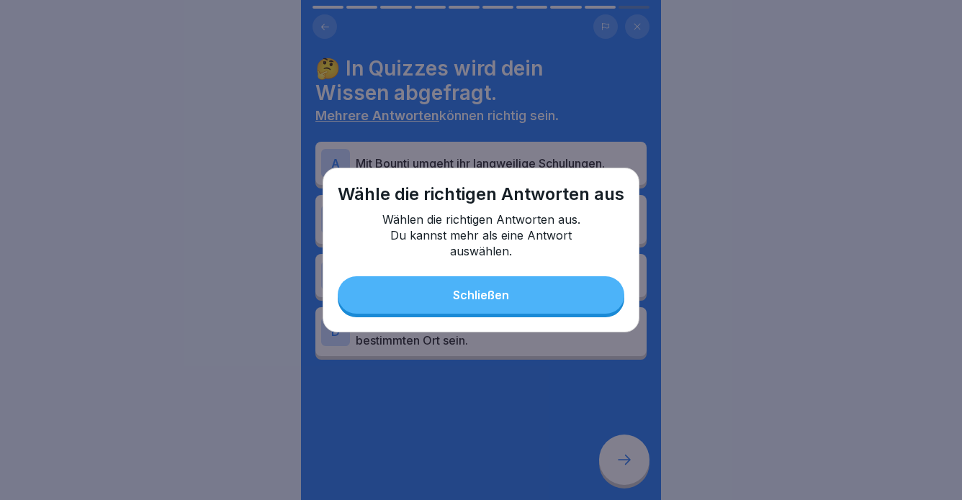
click at [579, 315] on div "Wähle die richtigen Antworten aus Wählen die richtigen Antworten aus. Du kannst…" at bounding box center [481, 250] width 317 height 165
click at [575, 301] on button "Schließen" at bounding box center [481, 294] width 287 height 37
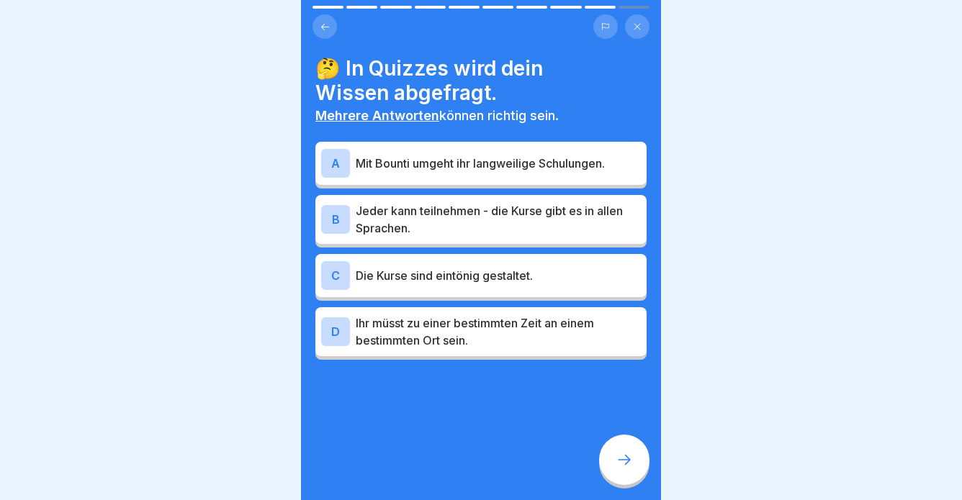
click at [505, 158] on p "Mit Bounti umgeht ihr langweilige Schulungen." at bounding box center [498, 163] width 285 height 17
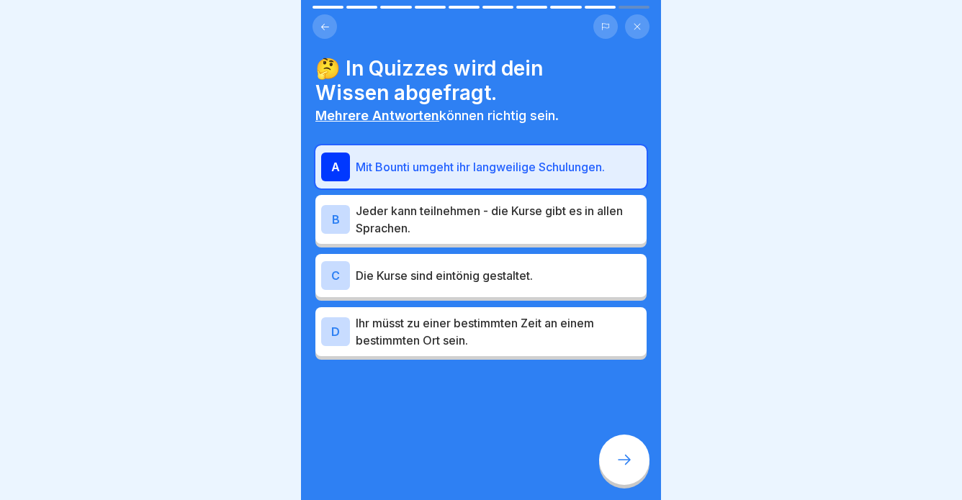
click at [534, 228] on p "Jeder kann teilnehmen - die Kurse gibt es in allen Sprachen." at bounding box center [498, 219] width 285 height 35
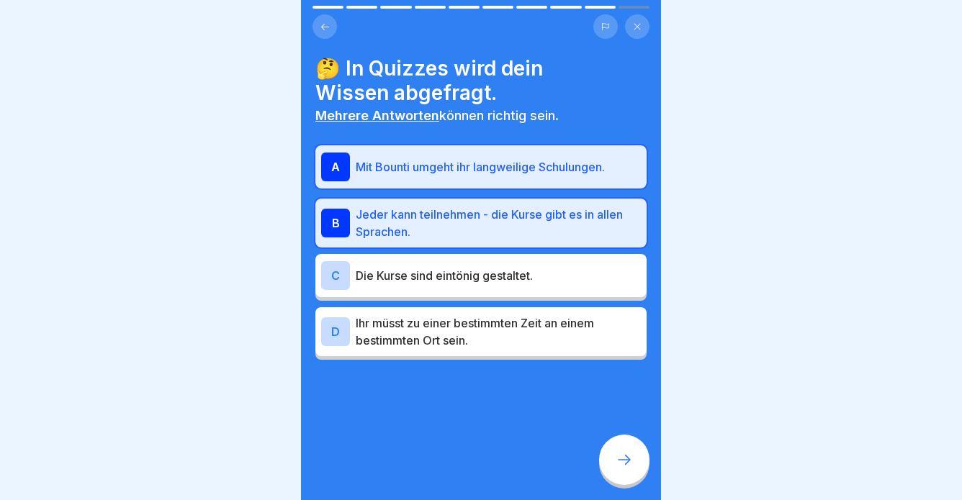
click at [629, 456] on icon at bounding box center [624, 459] width 17 height 17
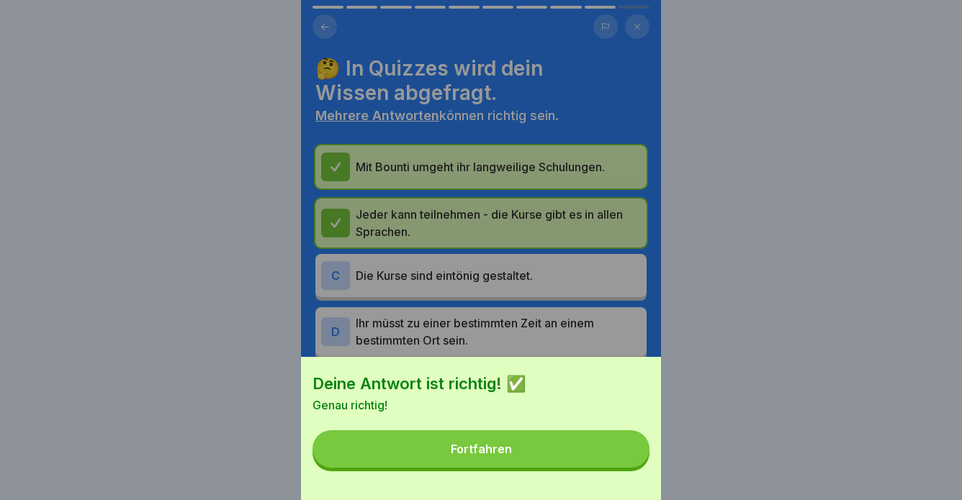
click at [611, 459] on button "Fortfahren" at bounding box center [480, 449] width 337 height 37
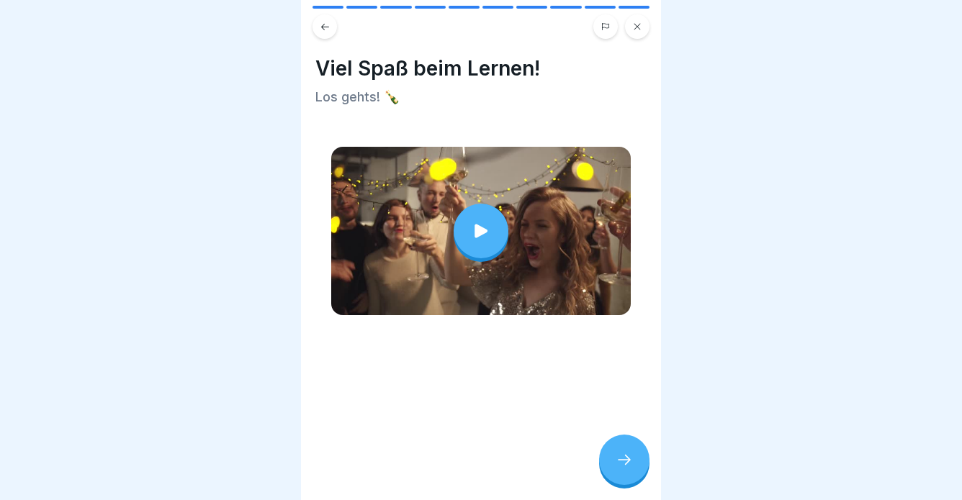
click at [624, 446] on div at bounding box center [624, 460] width 50 height 50
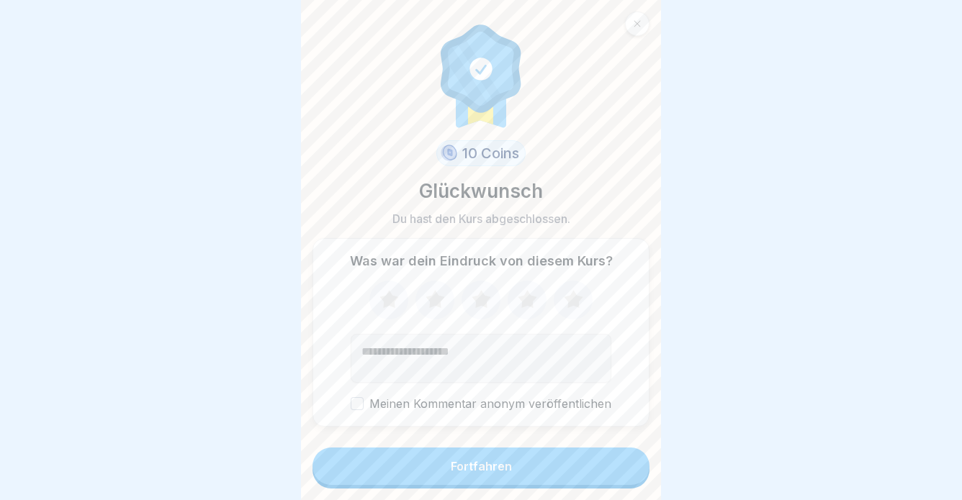
click at [623, 468] on button "Fortfahren" at bounding box center [480, 466] width 337 height 37
